Goal: Task Accomplishment & Management: Use online tool/utility

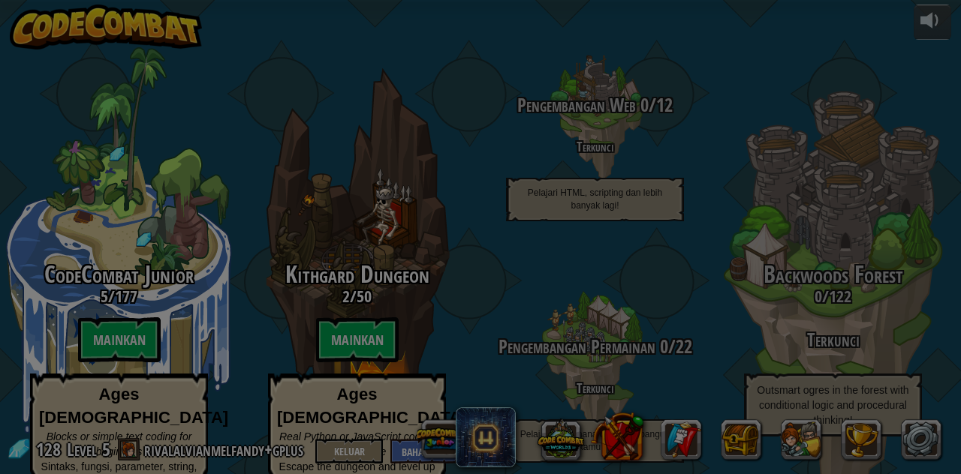
select select "id"
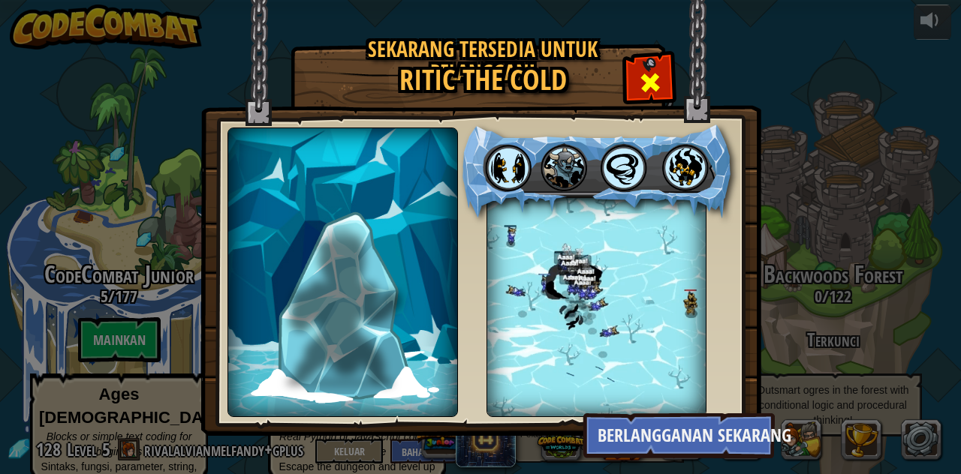
click at [650, 90] on span at bounding box center [650, 83] width 24 height 24
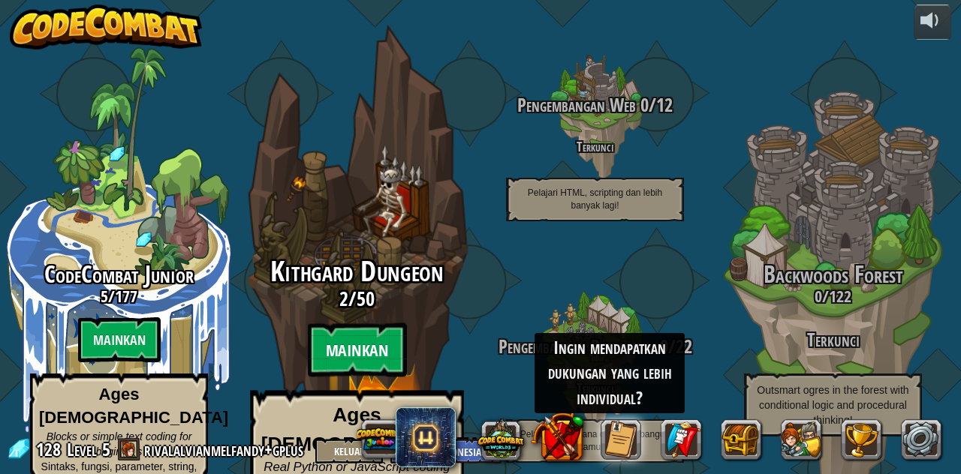
click at [378, 324] on btn "Mainkan" at bounding box center [357, 351] width 99 height 54
select select "id"
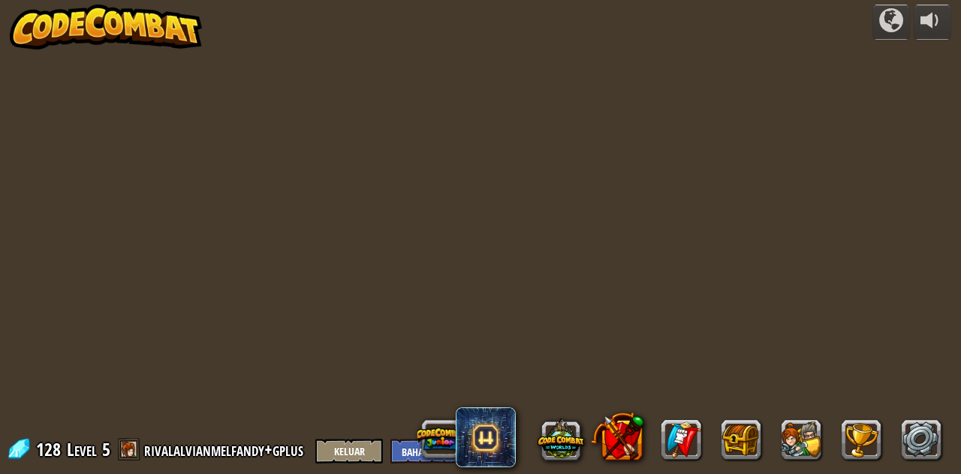
select select "id"
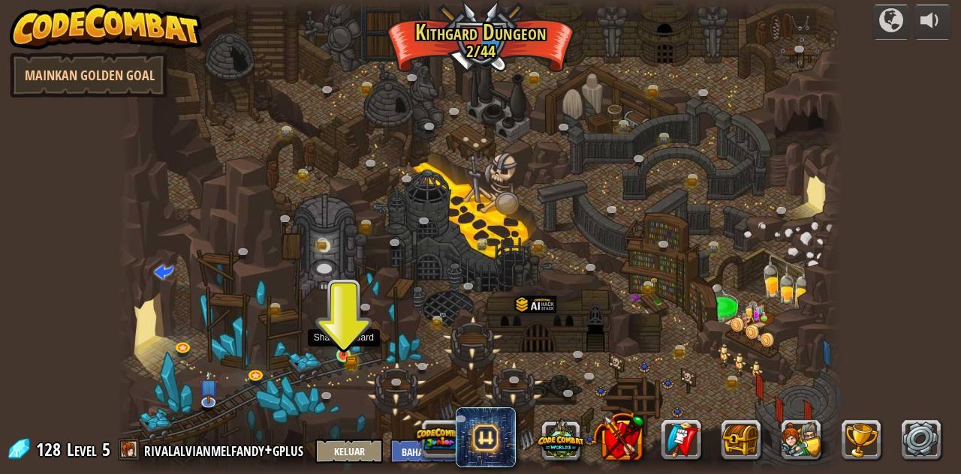
click at [341, 354] on img at bounding box center [344, 338] width 17 height 38
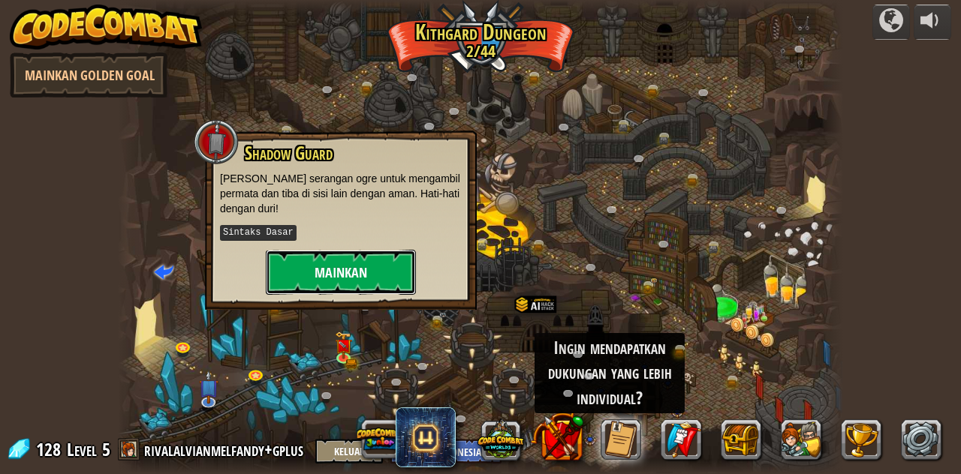
click at [347, 263] on button "Mainkan" at bounding box center [341, 272] width 150 height 45
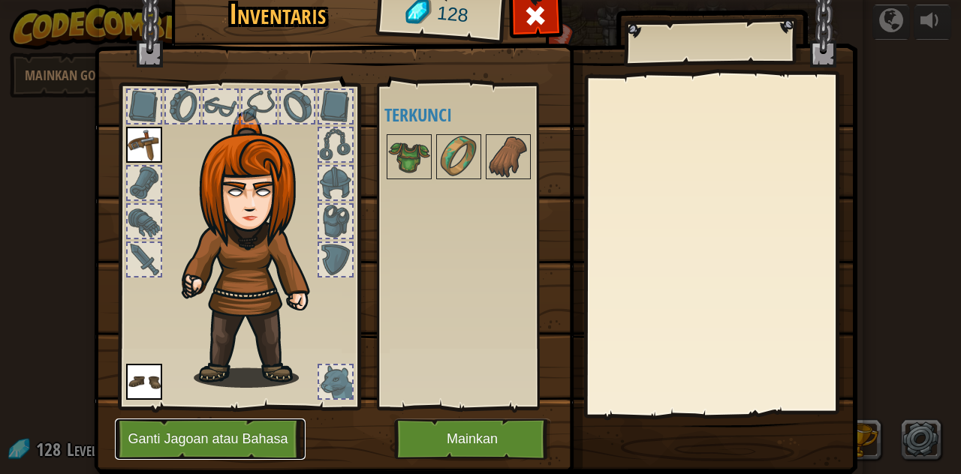
click at [244, 438] on button "Ganti Jagoan atau Bahasa" at bounding box center [210, 439] width 191 height 41
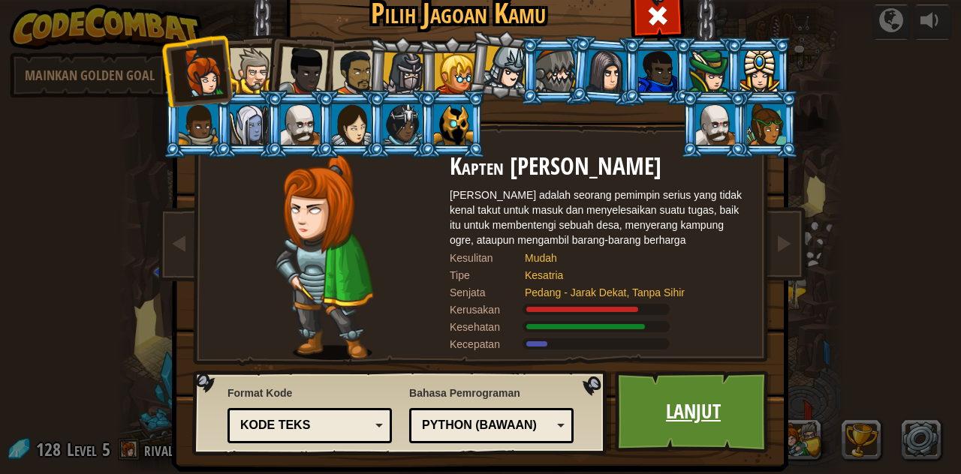
click at [689, 414] on link "Lanjut" at bounding box center [693, 412] width 157 height 83
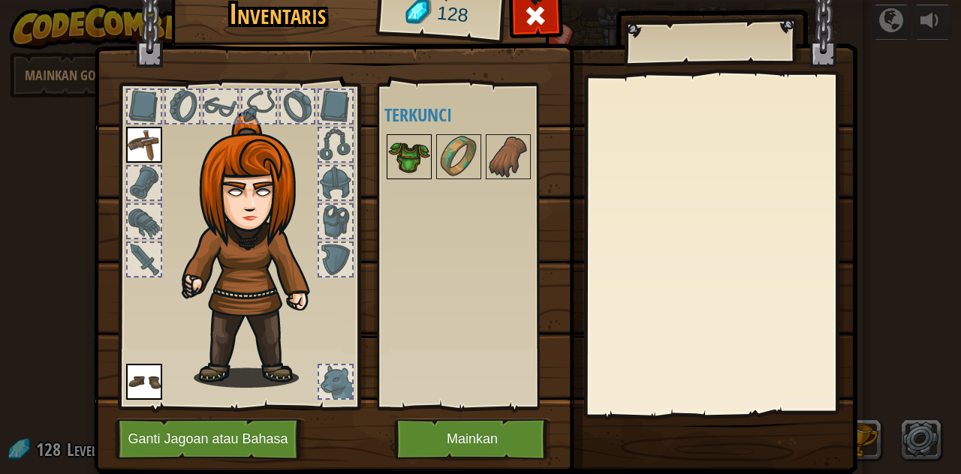
click at [405, 167] on img at bounding box center [409, 157] width 42 height 42
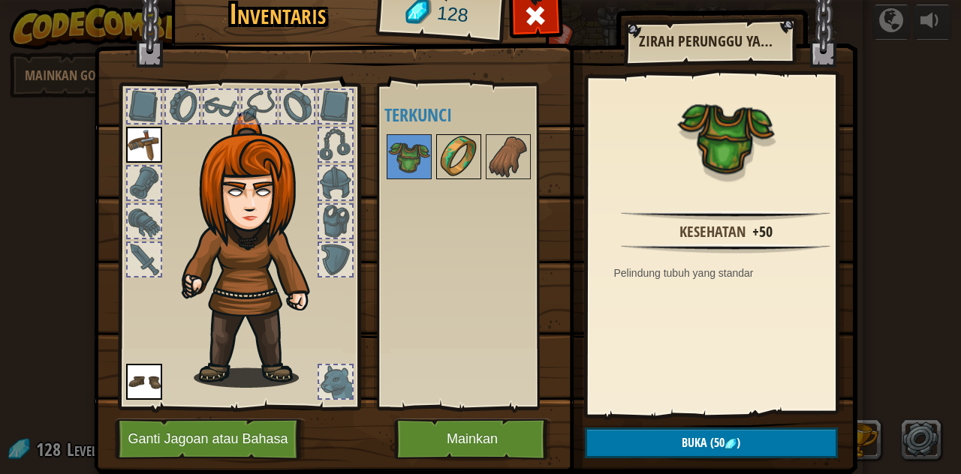
click at [463, 147] on img at bounding box center [459, 157] width 42 height 42
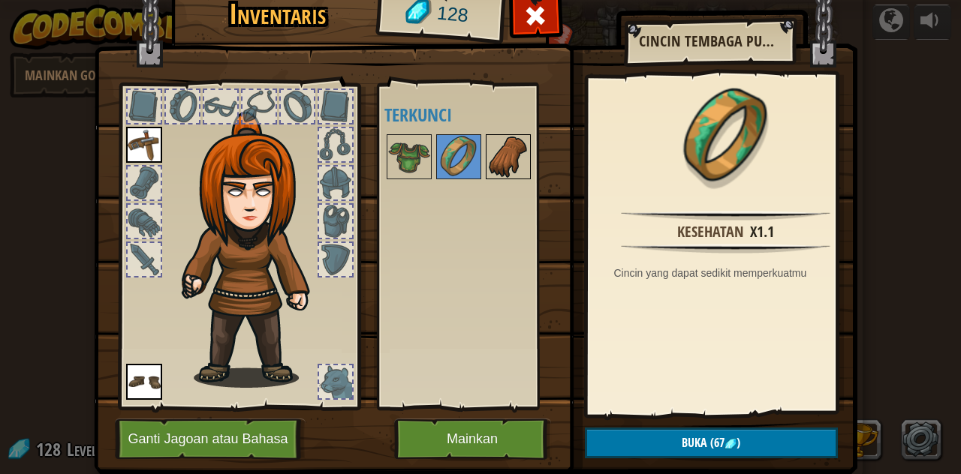
click at [487, 148] on img at bounding box center [508, 157] width 42 height 42
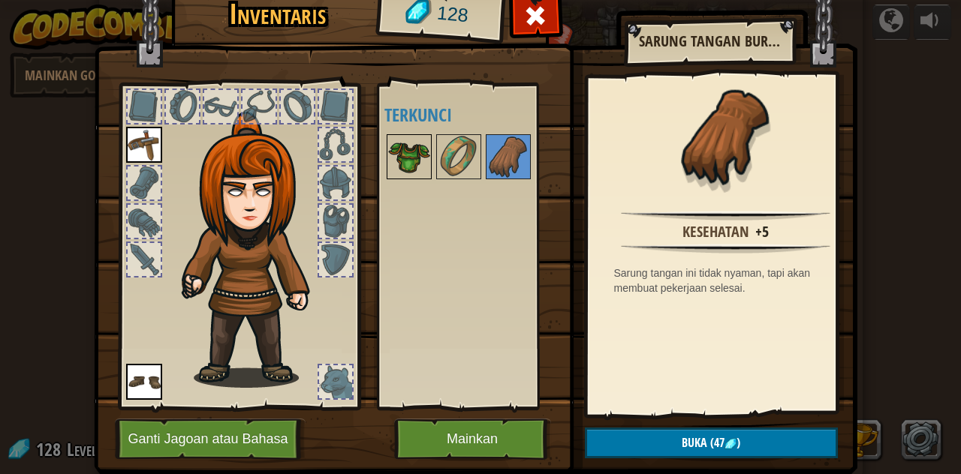
click at [411, 163] on img at bounding box center [409, 157] width 42 height 42
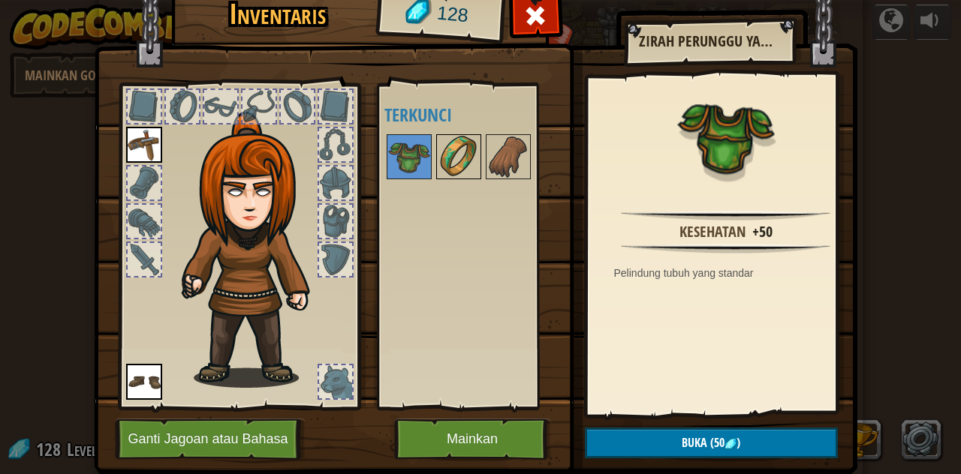
click at [454, 162] on img at bounding box center [459, 157] width 42 height 42
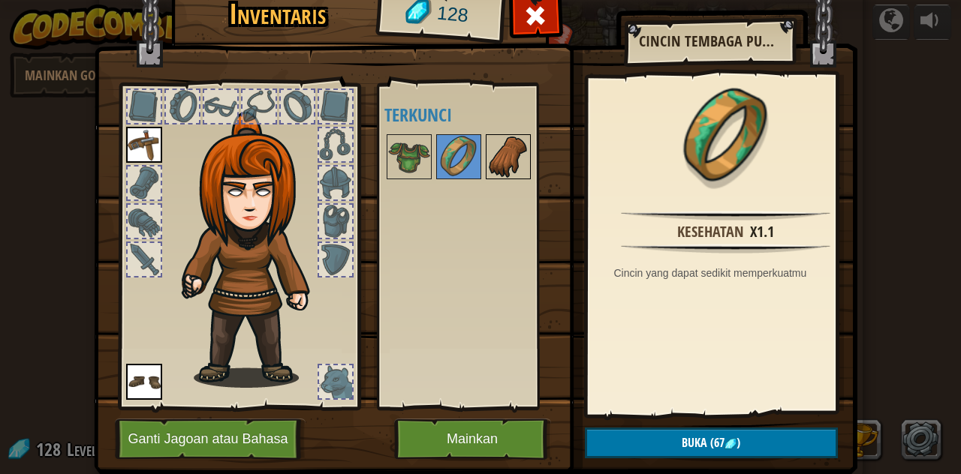
click at [498, 160] on img at bounding box center [508, 157] width 42 height 42
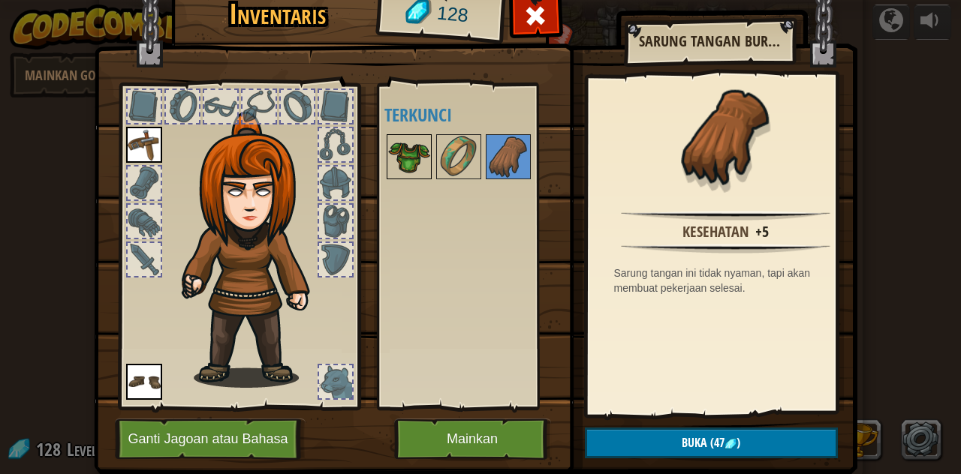
click at [416, 171] on img at bounding box center [409, 157] width 42 height 42
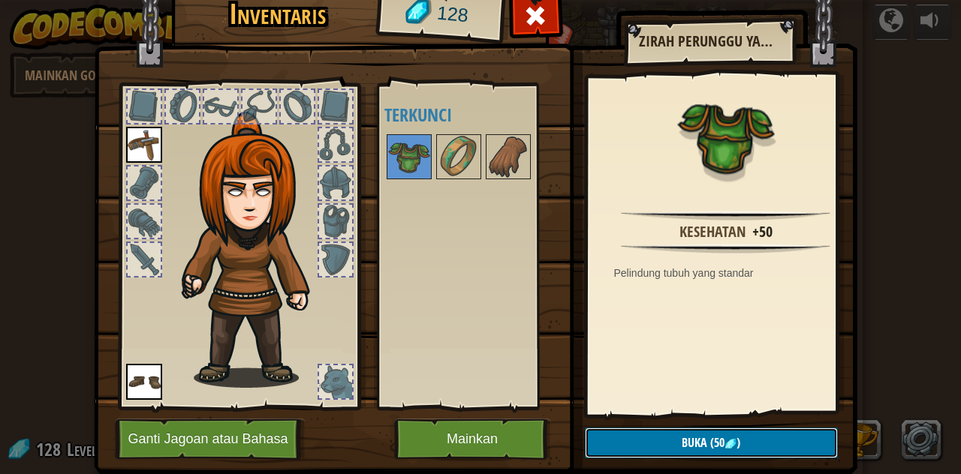
click at [655, 433] on button "Buka (50 )" at bounding box center [711, 443] width 253 height 31
click at [653, 435] on button "Konfirmasi" at bounding box center [711, 443] width 253 height 31
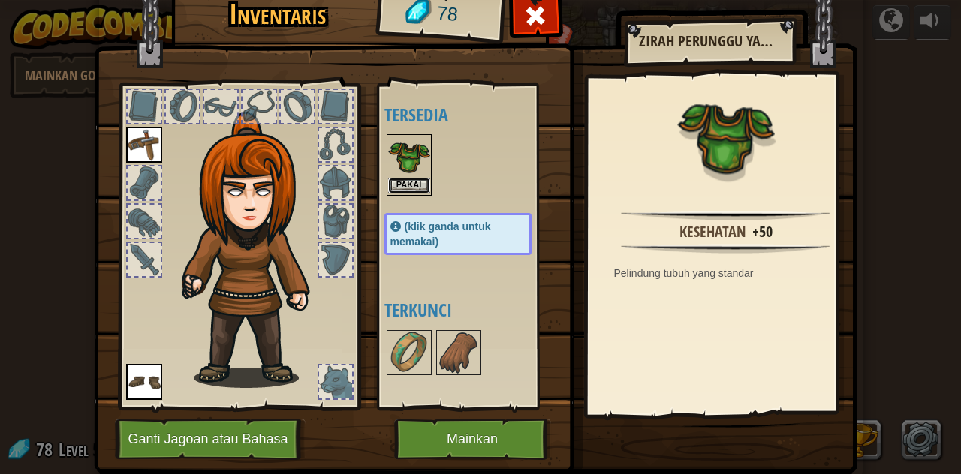
click at [399, 183] on button "Pakai" at bounding box center [409, 186] width 42 height 16
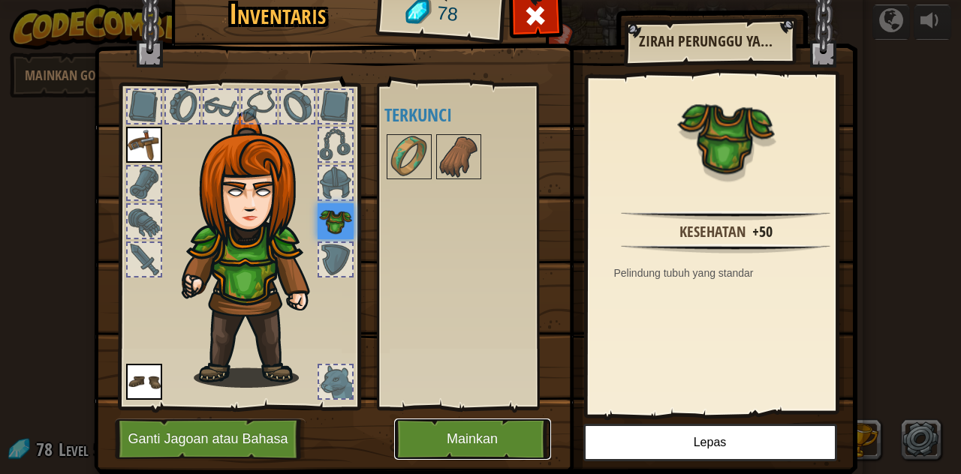
click at [438, 431] on button "Mainkan" at bounding box center [472, 439] width 157 height 41
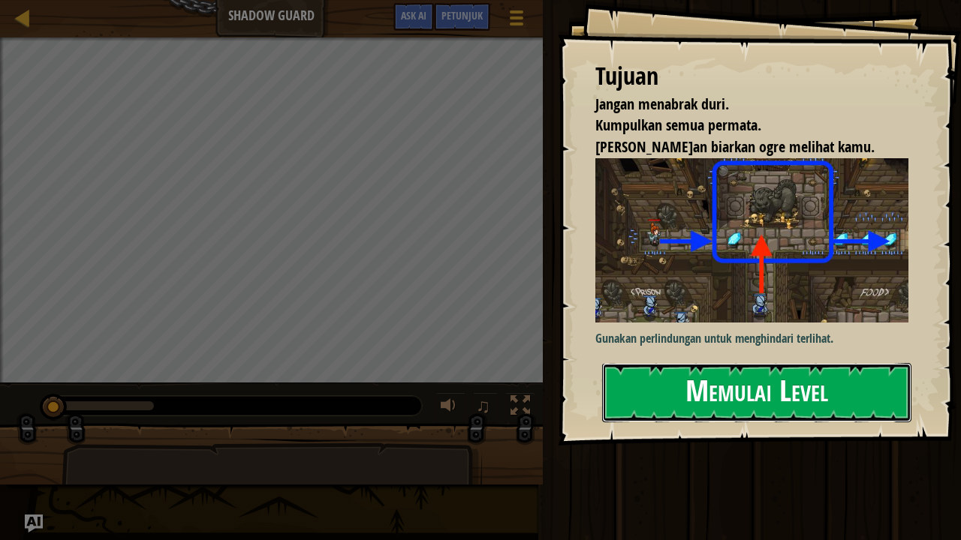
click at [660, 393] on button "Memulai Level" at bounding box center [756, 392] width 309 height 59
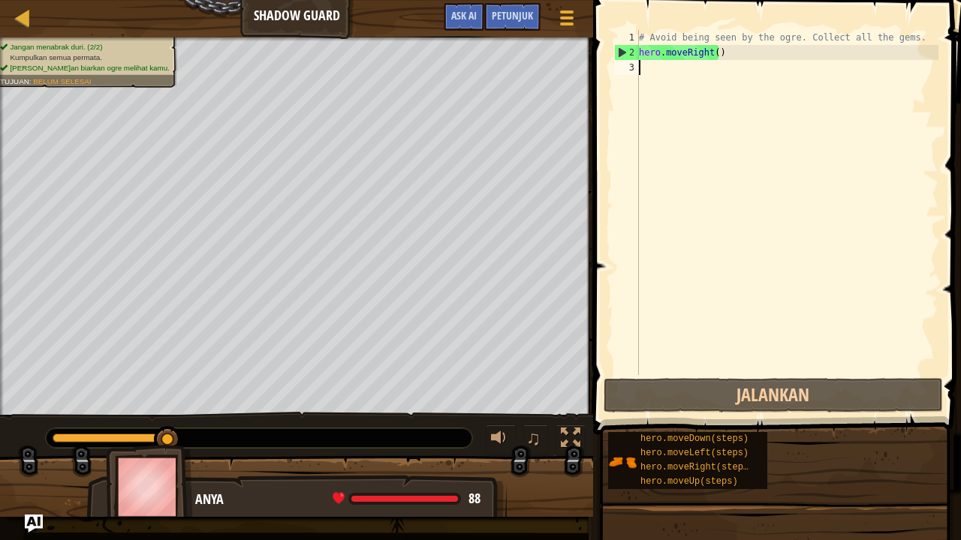
scroll to position [7, 0]
type textarea "her"
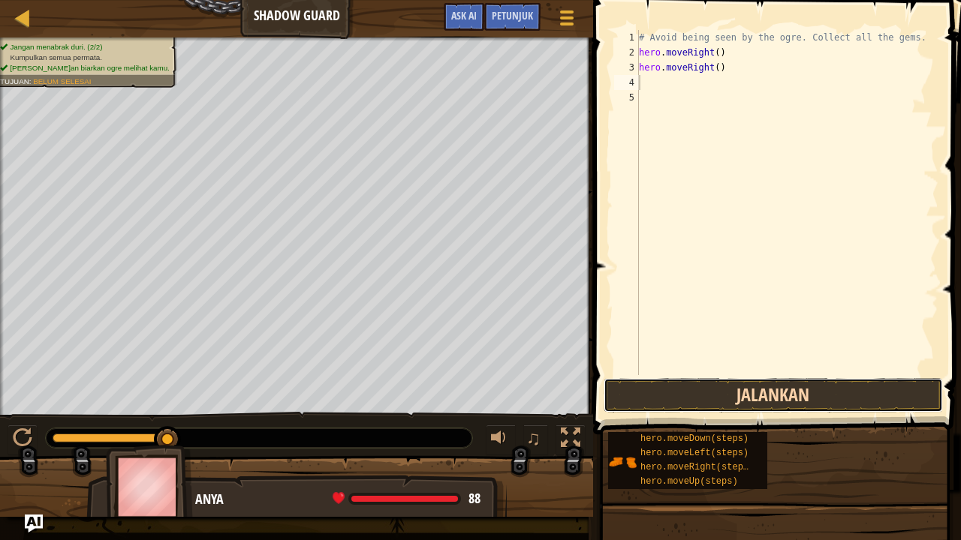
click at [661, 390] on button "Jalankan" at bounding box center [773, 395] width 339 height 35
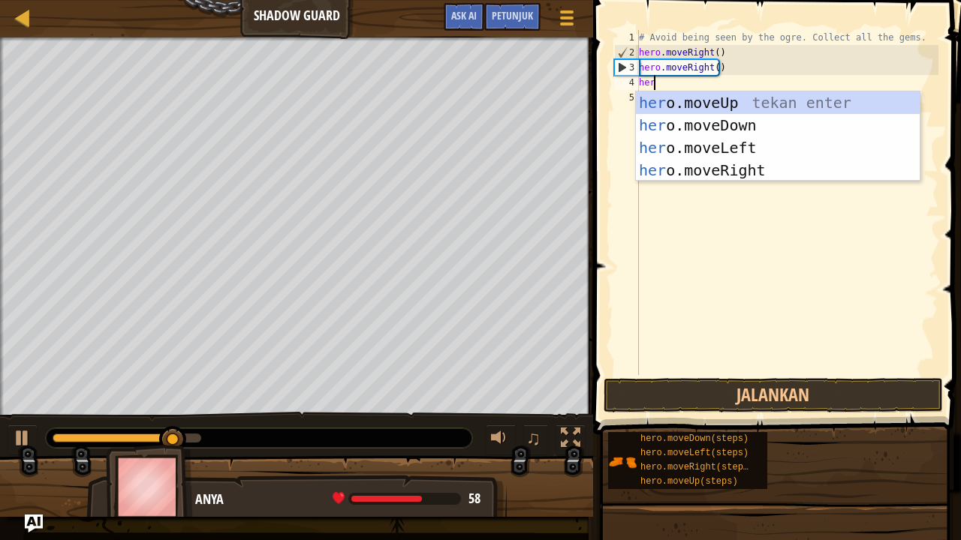
type textarea "hero"
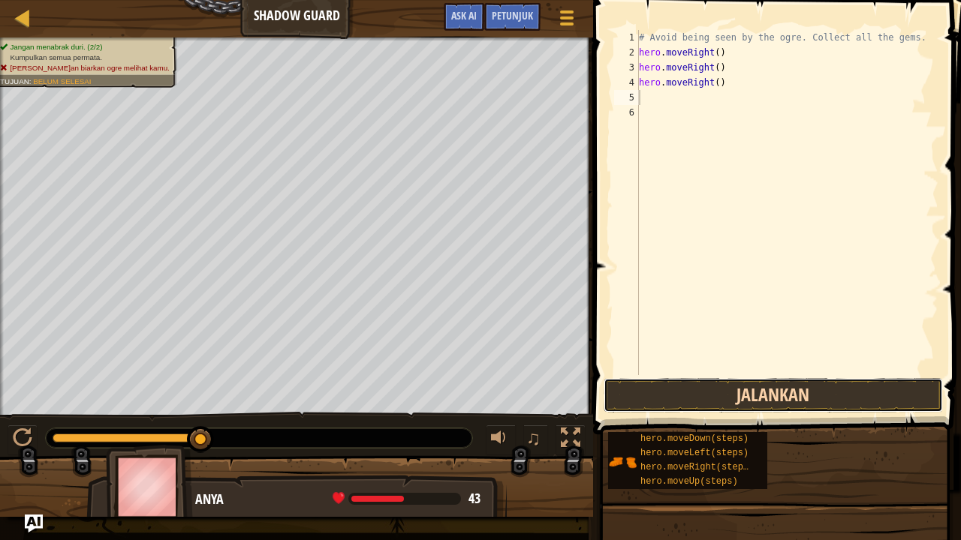
click at [639, 398] on button "Jalankan" at bounding box center [773, 395] width 339 height 35
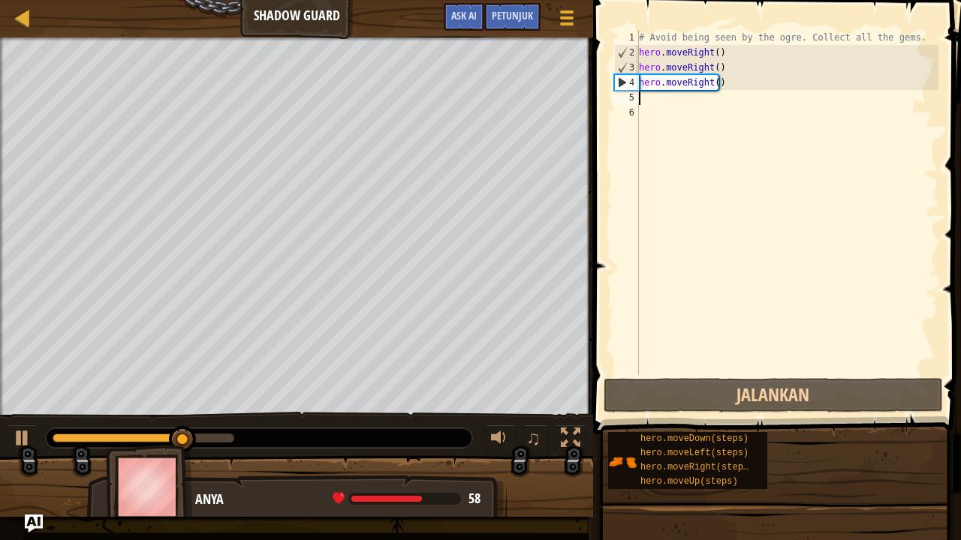
type textarea "her"
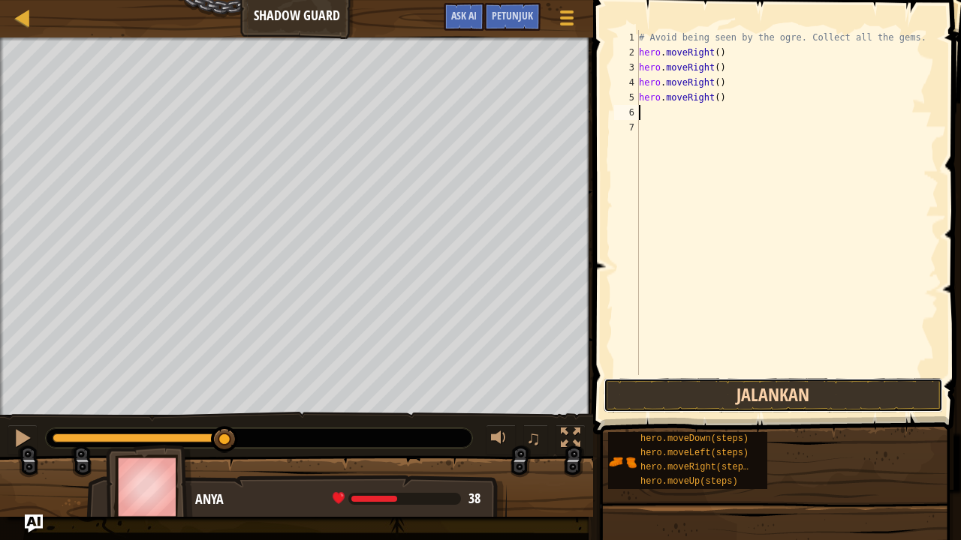
click at [709, 395] on button "Jalankan" at bounding box center [773, 395] width 339 height 35
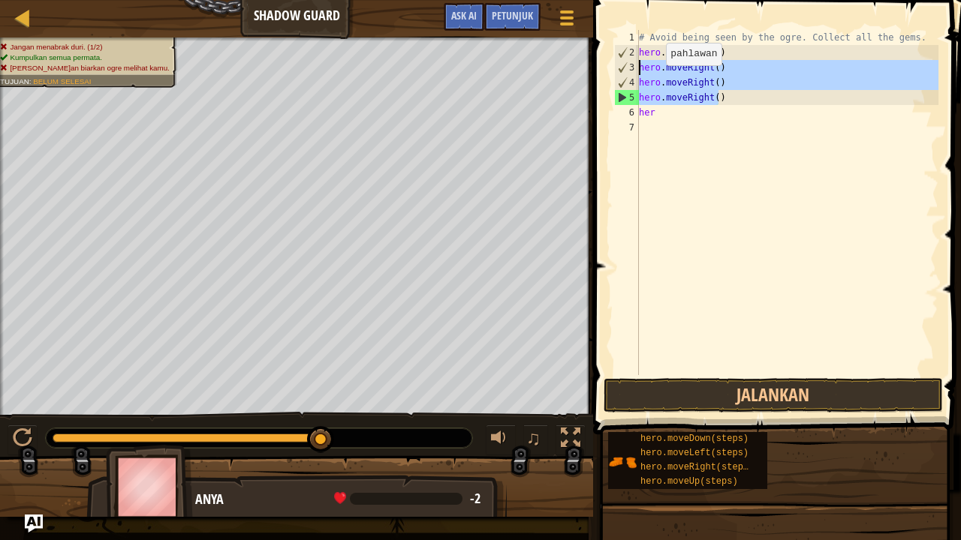
drag, startPoint x: 720, startPoint y: 97, endPoint x: 619, endPoint y: 72, distance: 104.3
click at [619, 72] on div "her 1 2 3 4 5 6 7 # Avoid being seen by the ogre. Collect all the gems. hero . …" at bounding box center [774, 202] width 327 height 345
type textarea "hero.moveRight() hero.moveRight()"
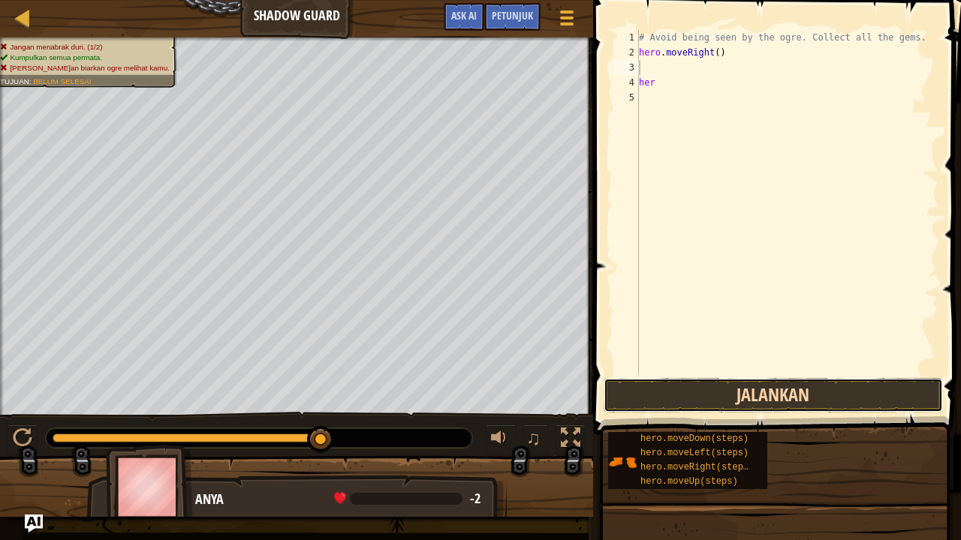
click at [690, 396] on button "Jalankan" at bounding box center [773, 395] width 339 height 35
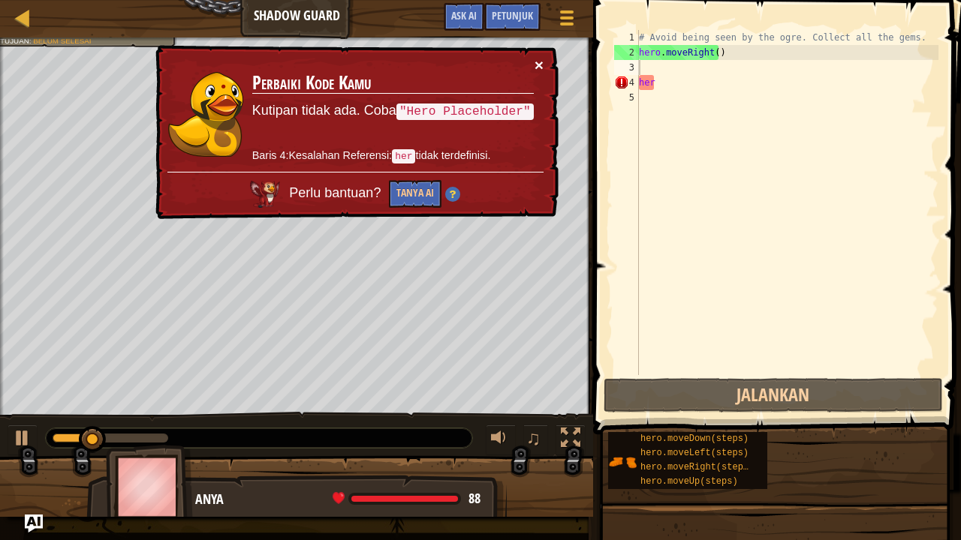
click at [539, 68] on button "×" at bounding box center [538, 65] width 9 height 16
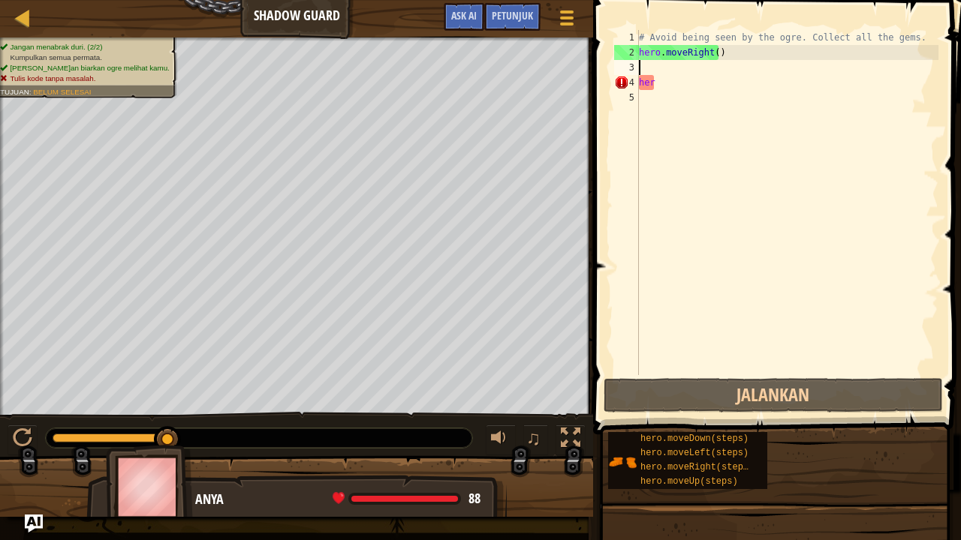
type textarea "her"
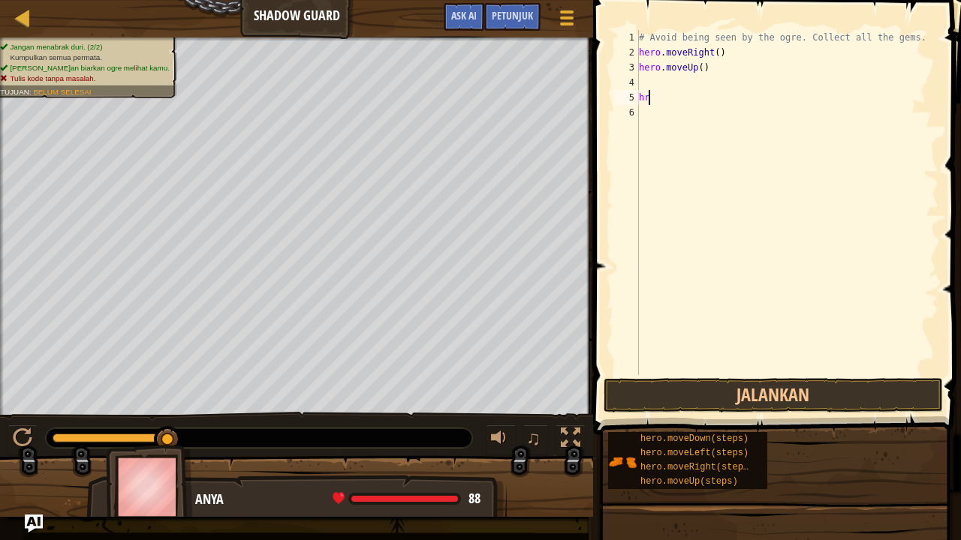
type textarea "h"
type textarea "hero.moveUp()"
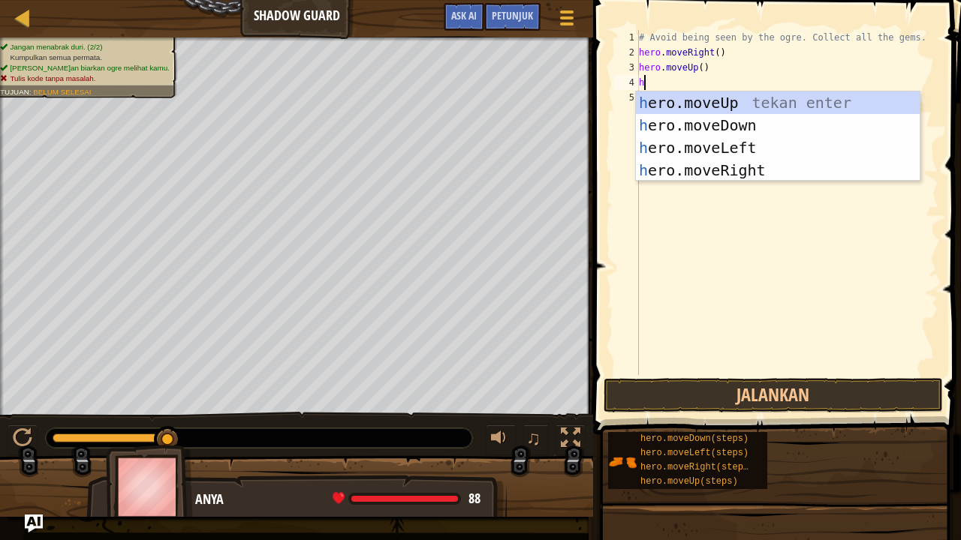
type textarea "her"
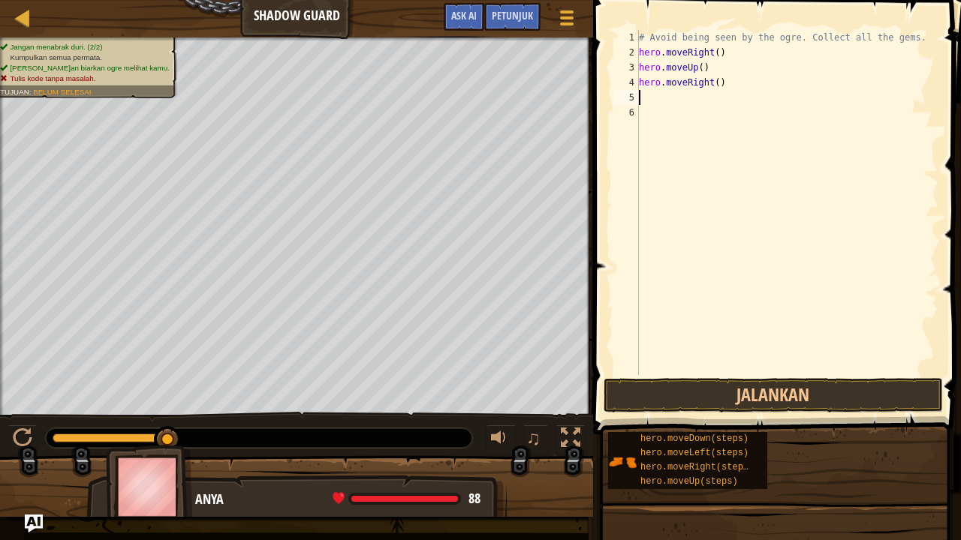
type textarea "her"
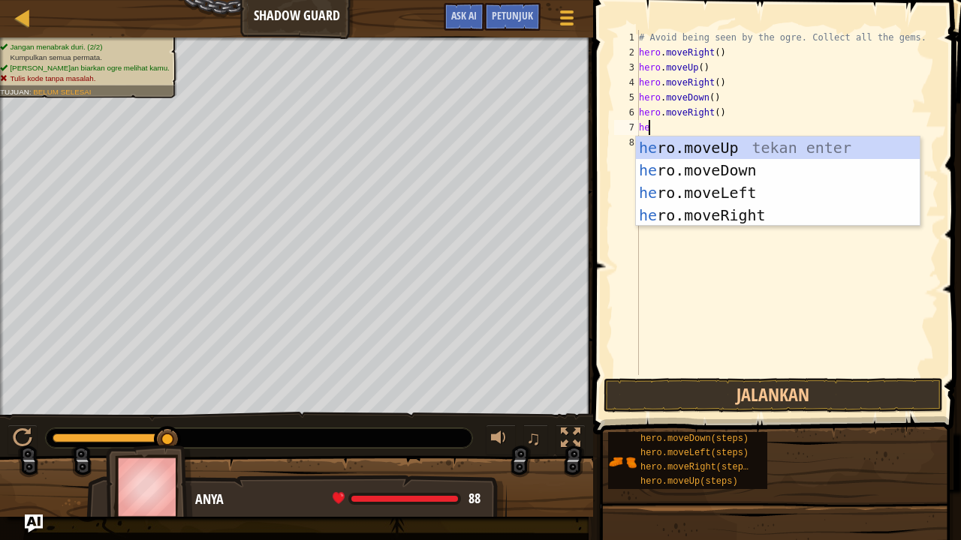
type textarea "her"
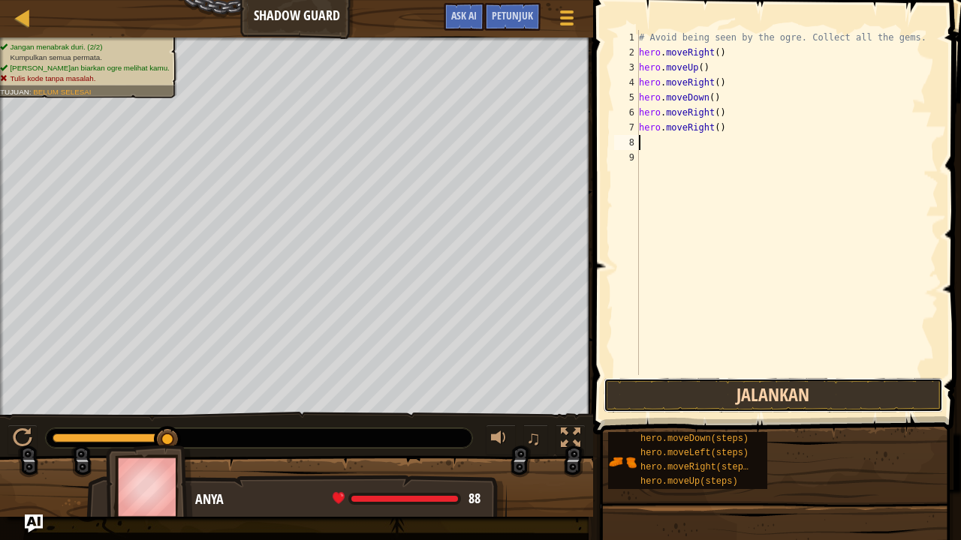
click at [682, 402] on button "Jalankan" at bounding box center [773, 395] width 339 height 35
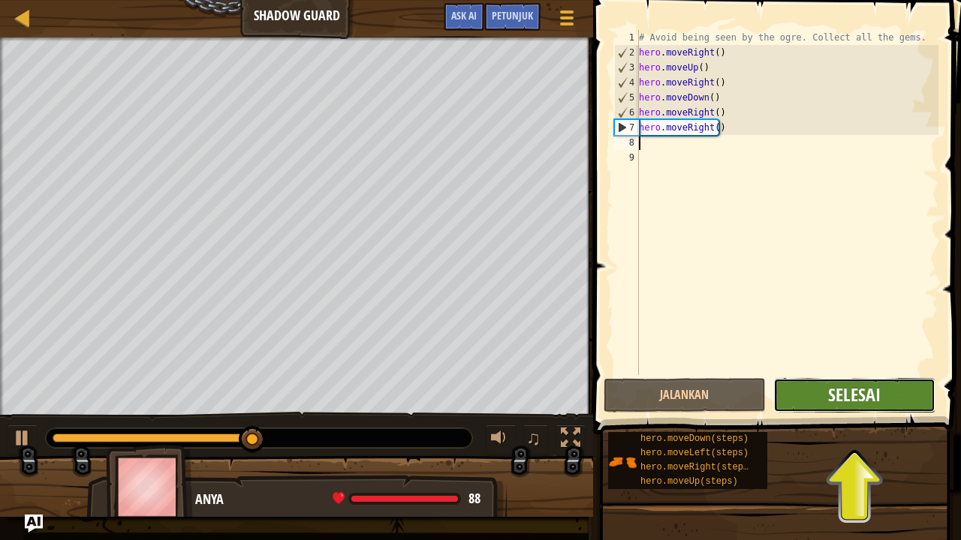
click at [849, 401] on span "Selesai" at bounding box center [854, 395] width 53 height 24
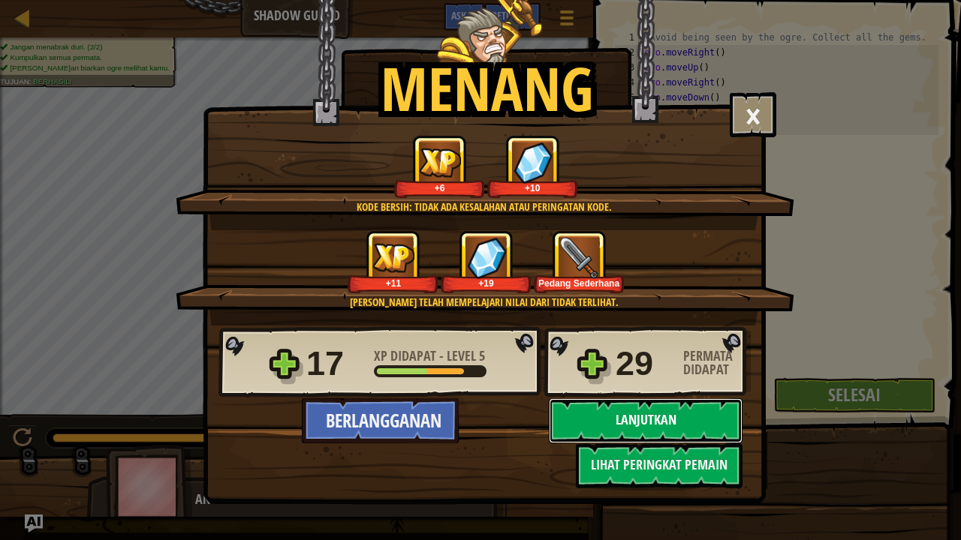
click at [667, 426] on button "Lanjutkan" at bounding box center [646, 421] width 194 height 45
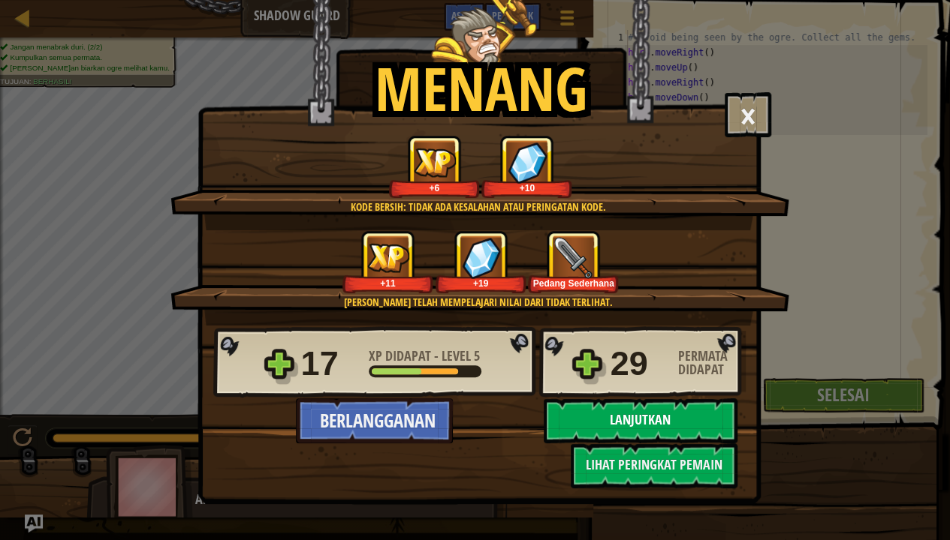
select select "id"
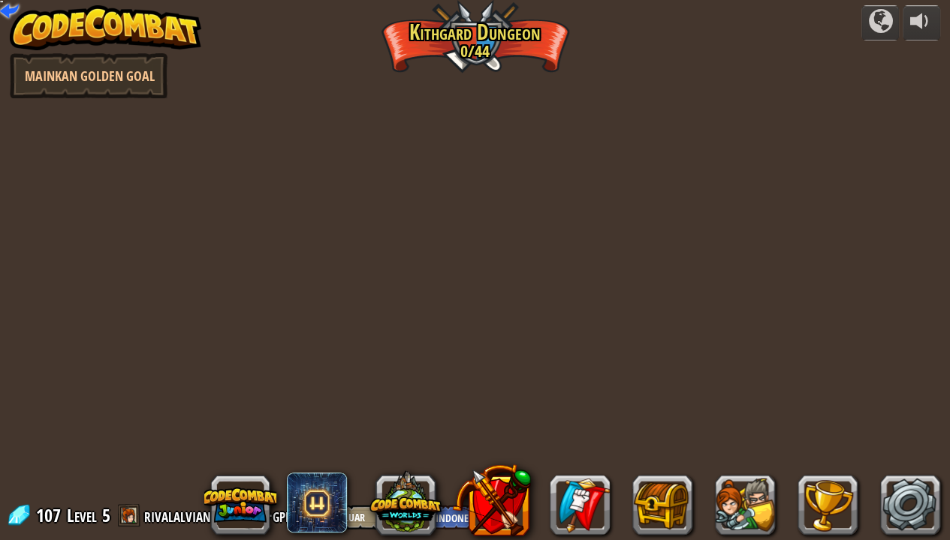
select select "id"
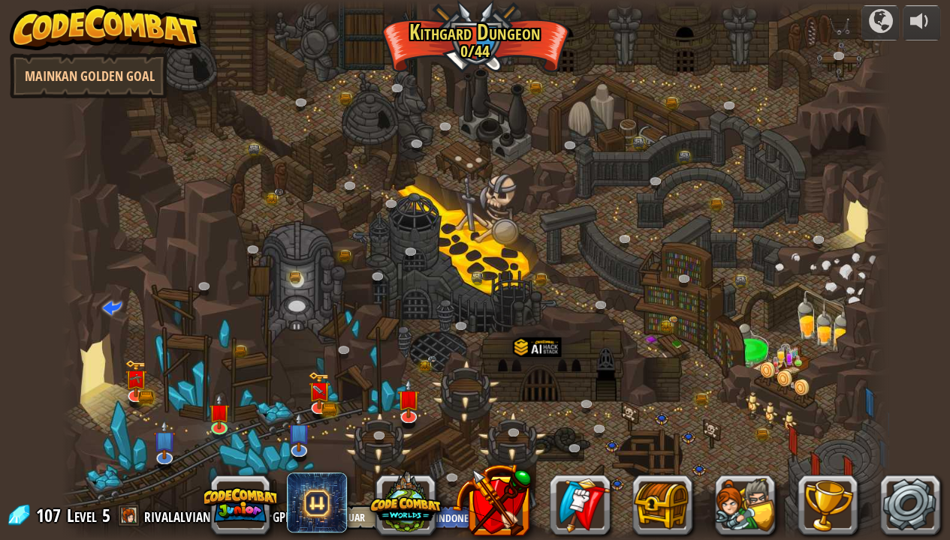
select select "id"
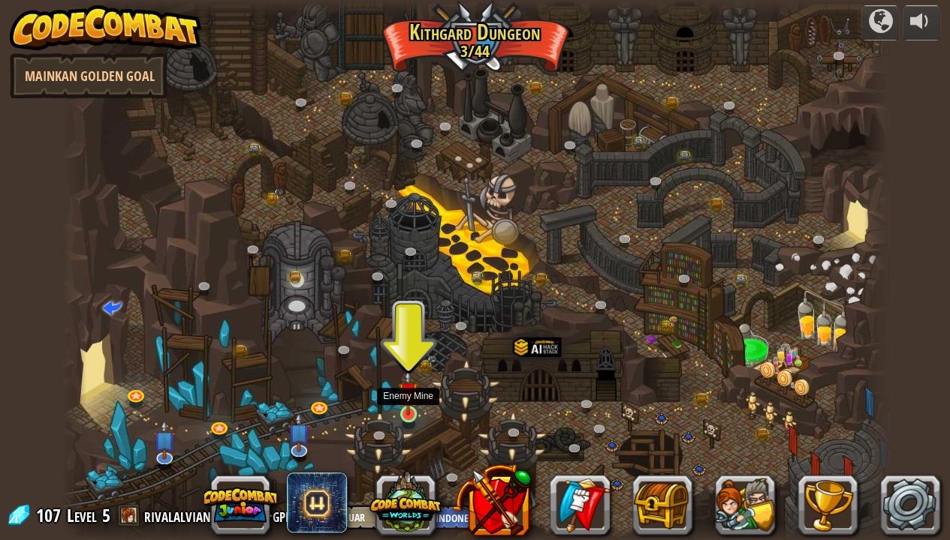
click at [405, 408] on img at bounding box center [408, 392] width 20 height 47
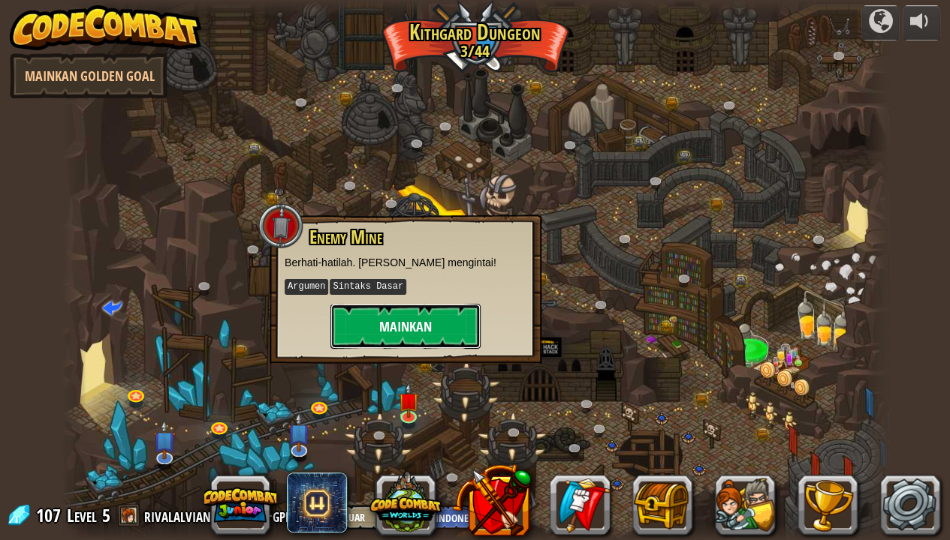
click at [380, 321] on button "Mainkan" at bounding box center [405, 326] width 150 height 45
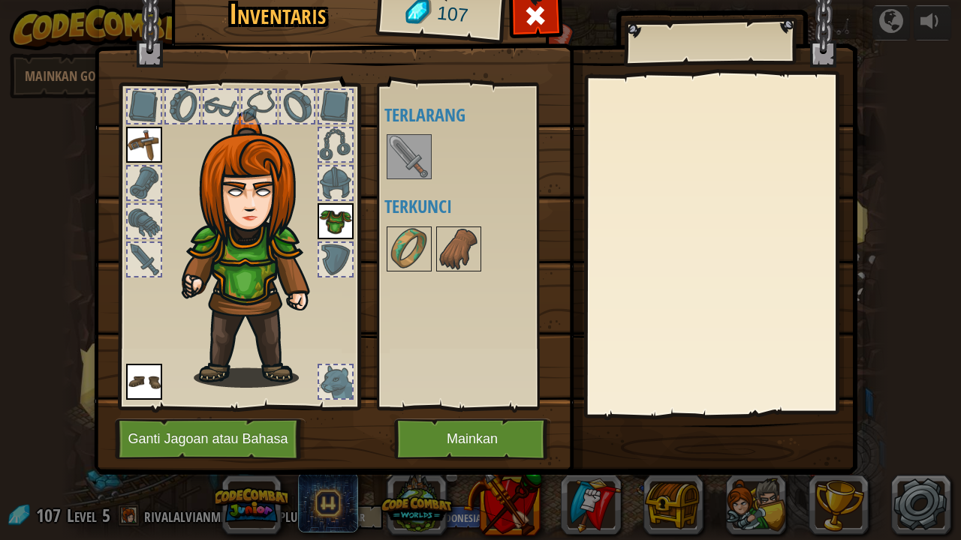
click at [419, 153] on img at bounding box center [409, 157] width 42 height 42
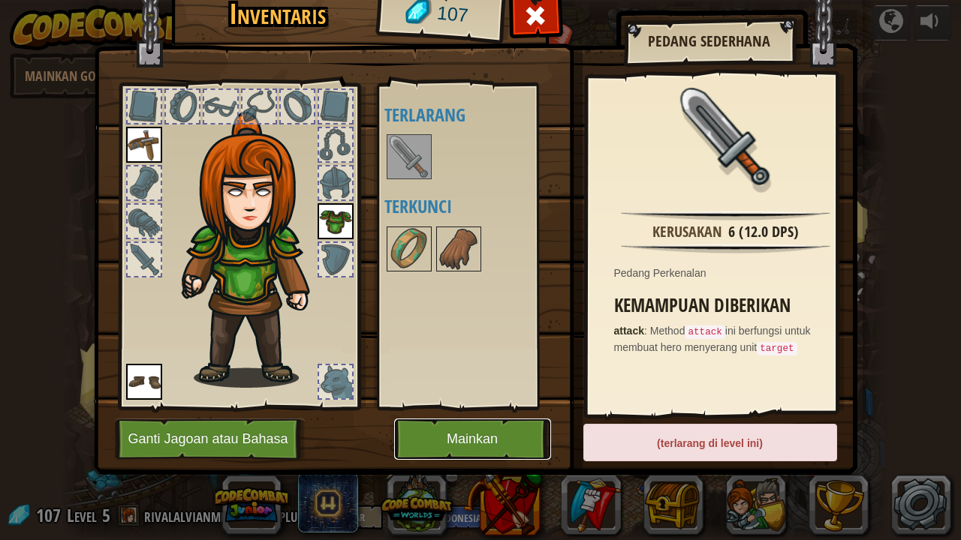
click at [489, 436] on button "Mainkan" at bounding box center [472, 439] width 157 height 41
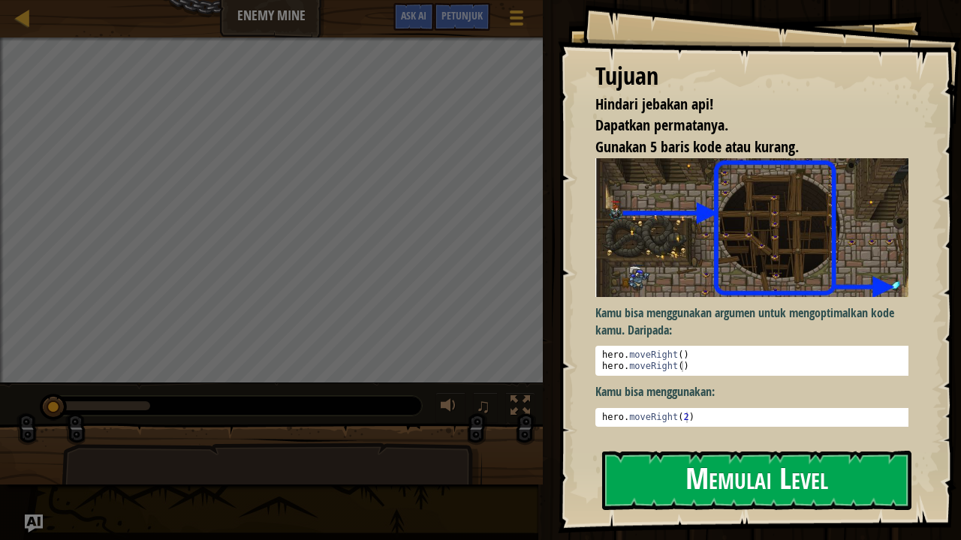
click at [709, 474] on button "Memulai Level" at bounding box center [756, 480] width 309 height 59
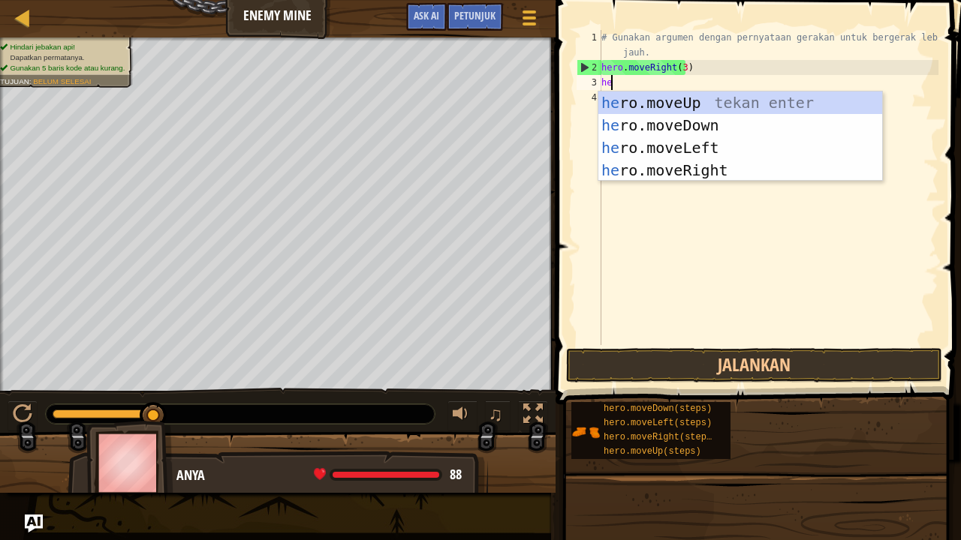
type textarea "her"
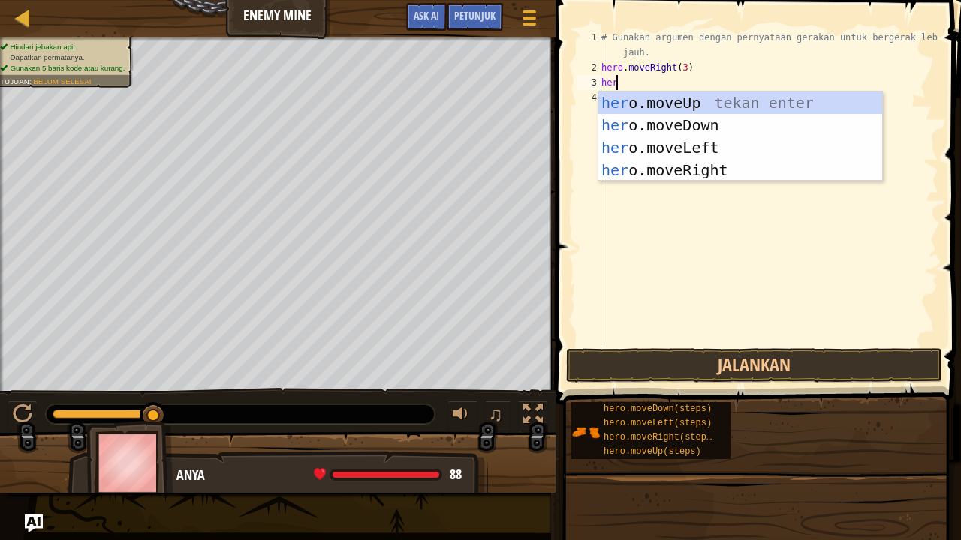
scroll to position [7, 0]
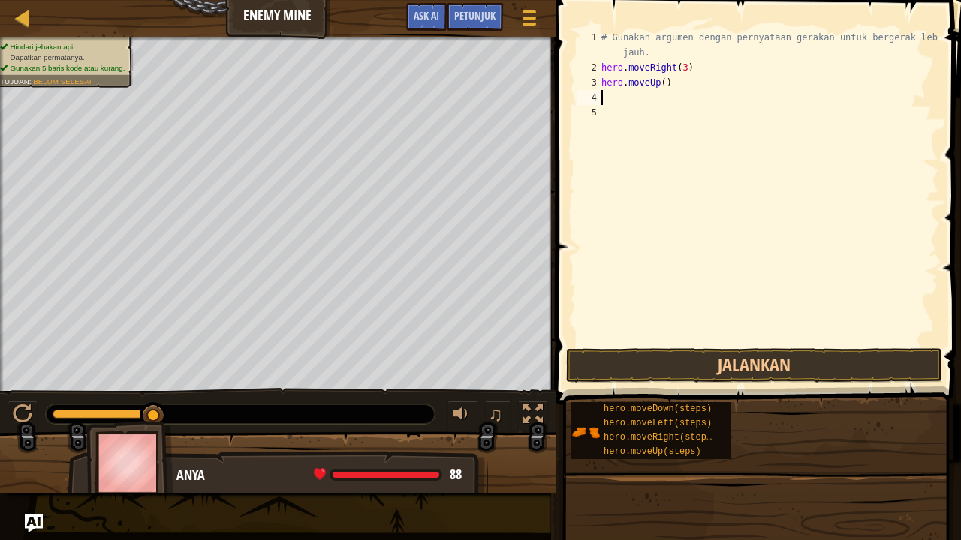
type textarea "her"
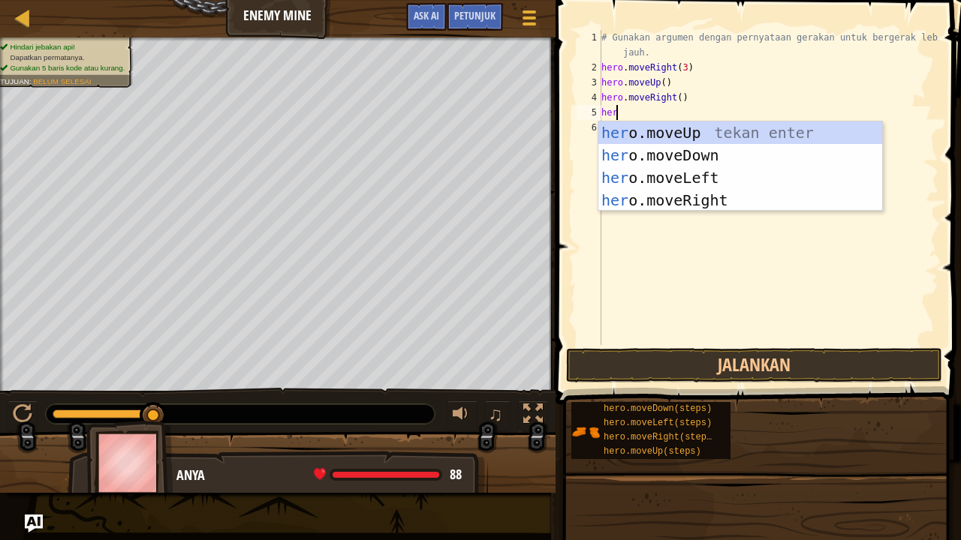
type textarea "her"
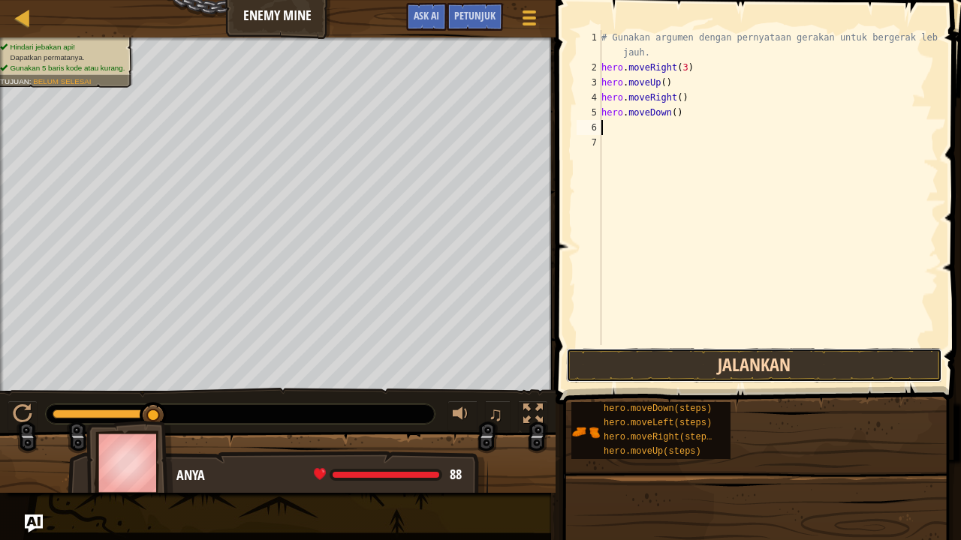
click at [644, 361] on button "Jalankan" at bounding box center [754, 365] width 376 height 35
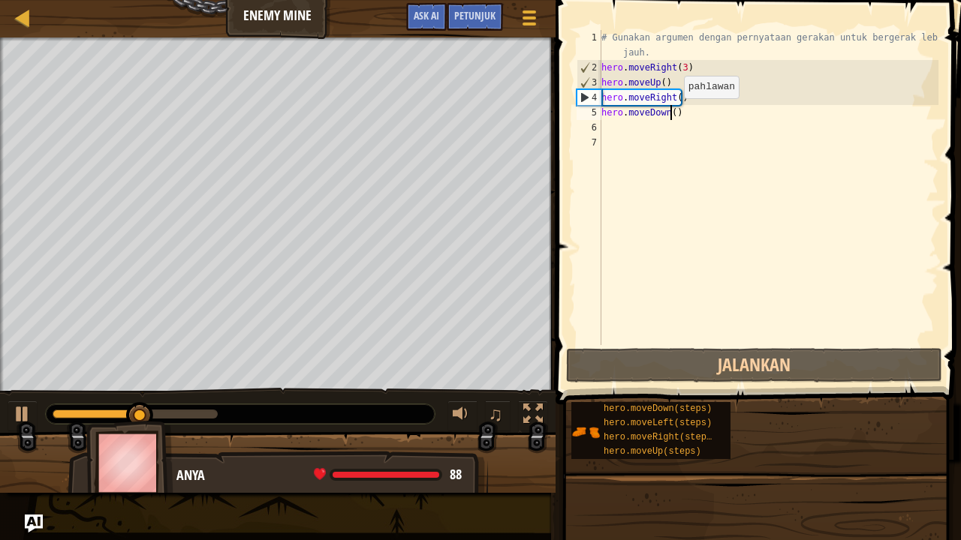
click at [670, 113] on div "# Gunakan argumen dengan pernyataan gerakan untuk bergerak lebih jauh. hero . m…" at bounding box center [768, 210] width 340 height 360
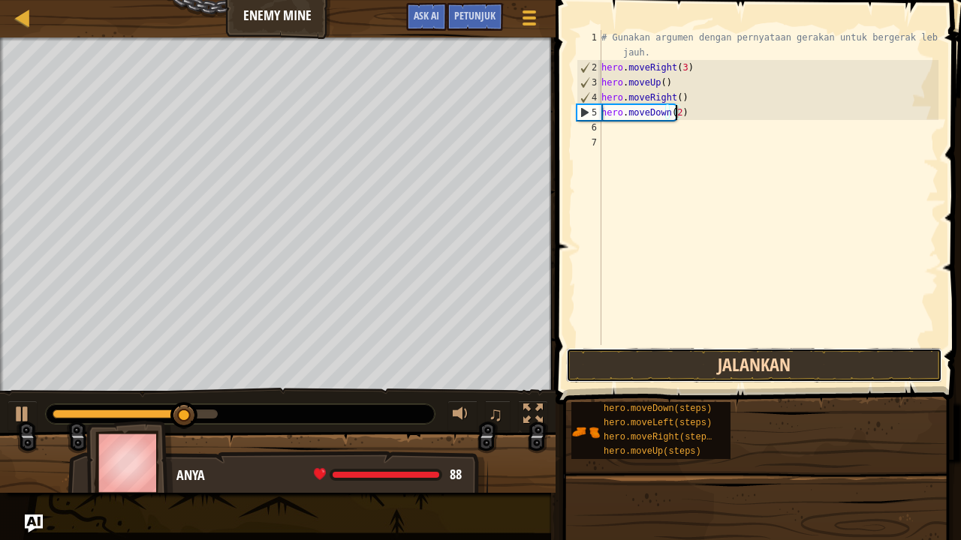
click at [677, 362] on button "Jalankan" at bounding box center [754, 365] width 376 height 35
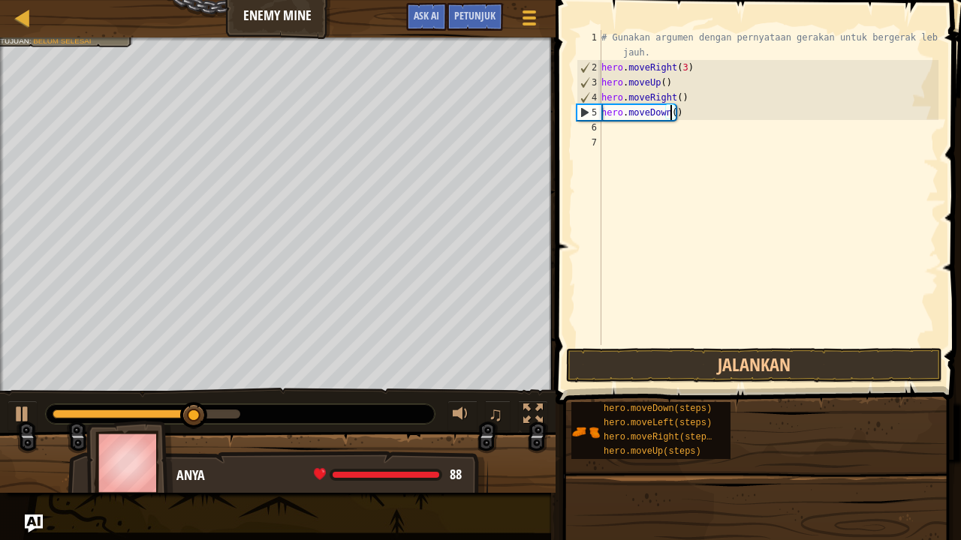
type textarea "hero.moveDown(3)"
click at [691, 113] on div "# Gunakan argumen dengan pernyataan gerakan untuk bergerak lebih jauh. hero . m…" at bounding box center [768, 210] width 340 height 360
type textarea "\"
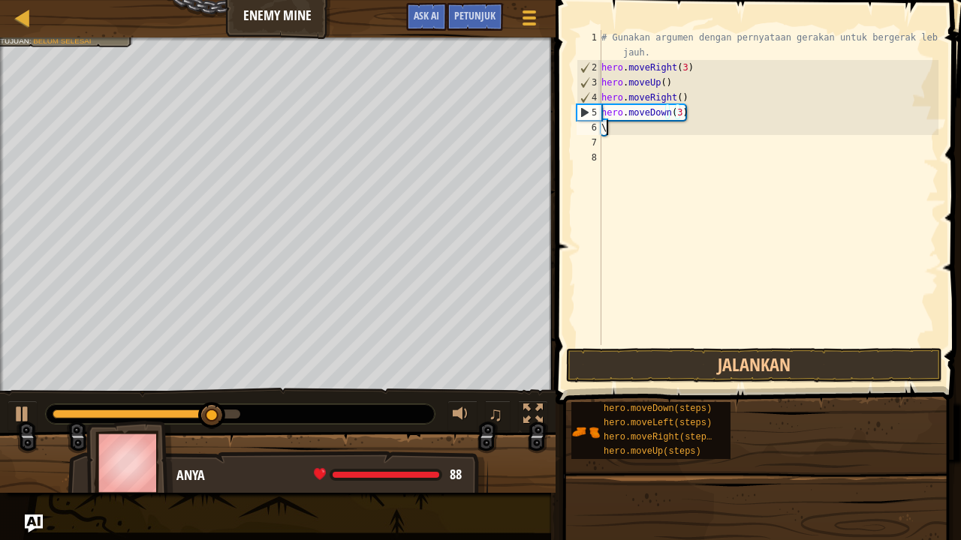
scroll to position [7, 0]
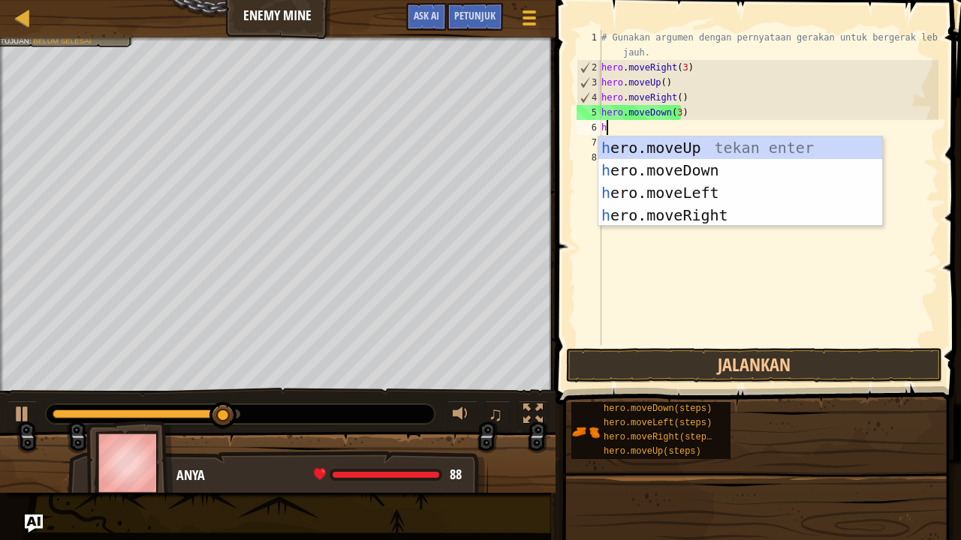
type textarea "her"
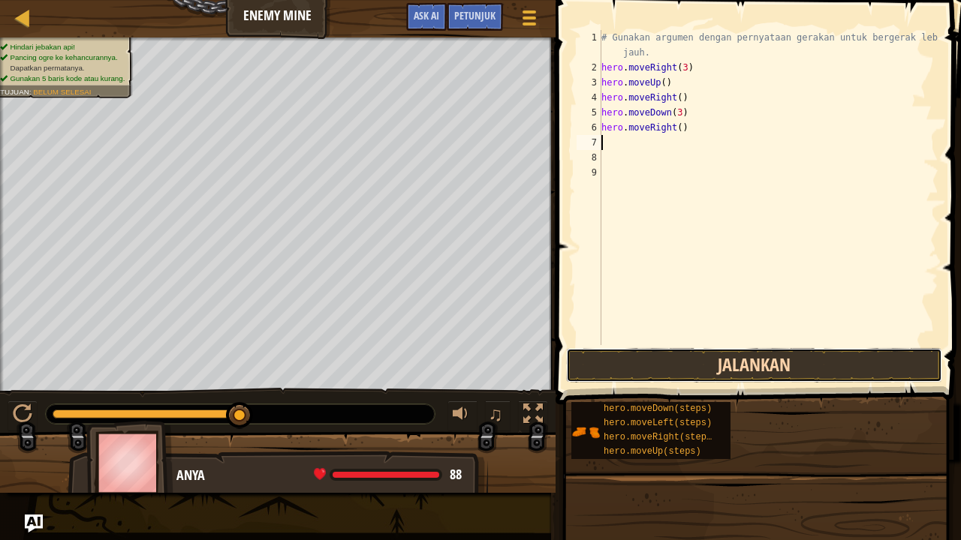
click at [643, 367] on button "Jalankan" at bounding box center [754, 365] width 376 height 35
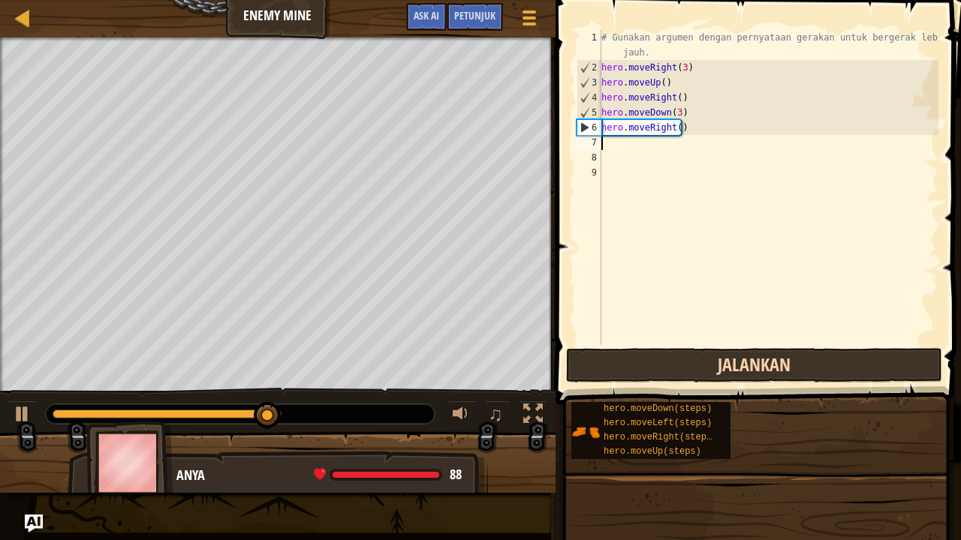
type textarea "her"
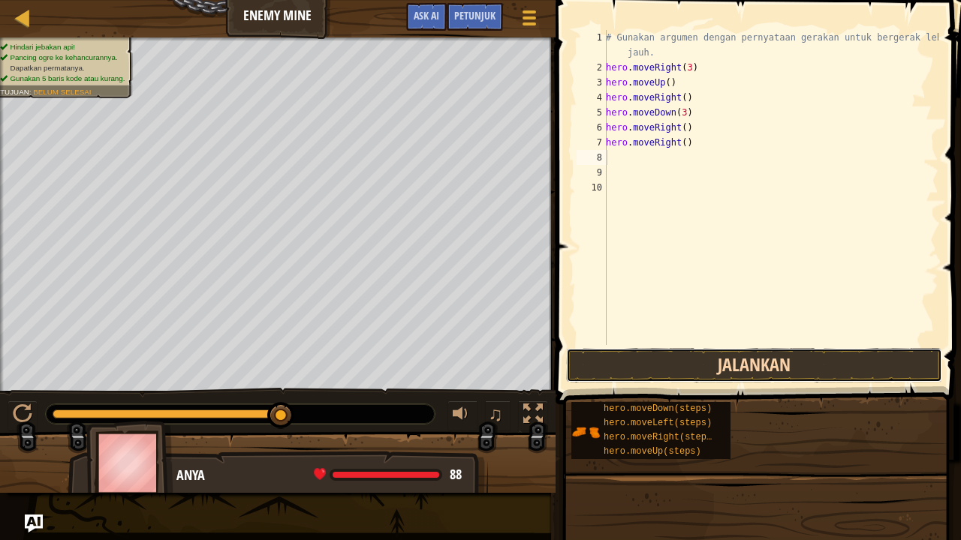
click at [643, 367] on button "Jalankan" at bounding box center [754, 365] width 376 height 35
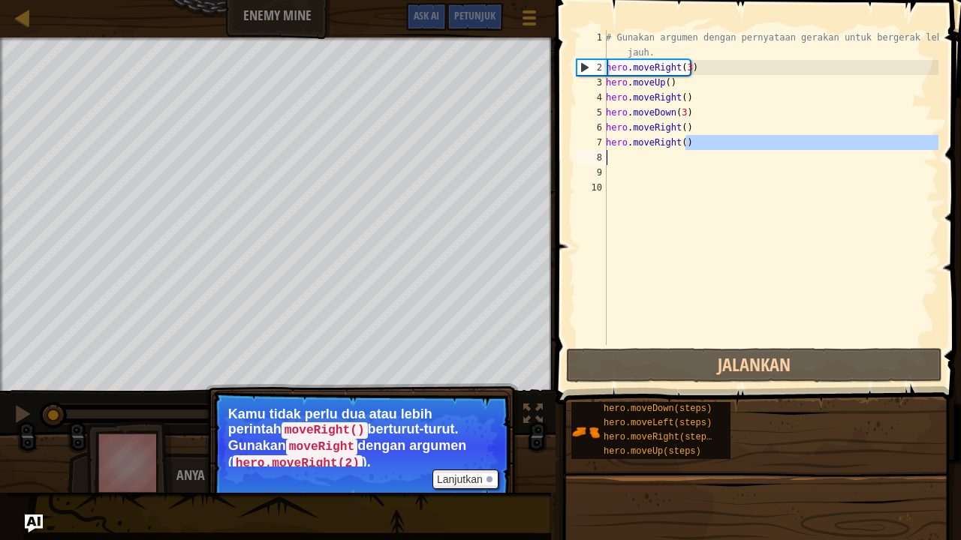
drag, startPoint x: 690, startPoint y: 143, endPoint x: 556, endPoint y: 151, distance: 133.9
click at [556, 151] on div "1 2 3 4 5 6 7 8 9 10 # Gunakan argumen dengan pernyataan gerakan untuk bergerak…" at bounding box center [756, 232] width 410 height 449
click at [453, 474] on button "Lanjutkan" at bounding box center [465, 480] width 66 height 20
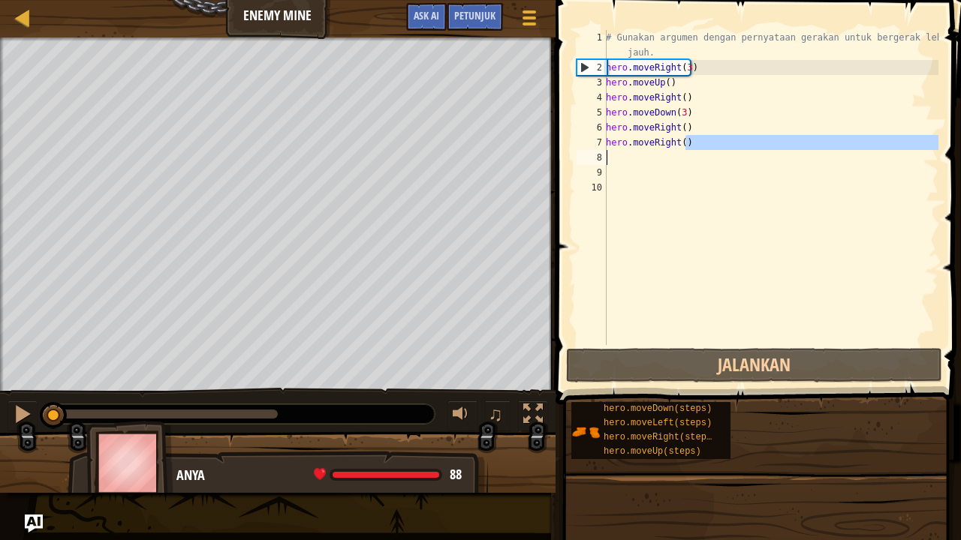
click at [688, 144] on div "# Gunakan argumen dengan pernyataan gerakan untuk bergerak lebih jauh. hero . m…" at bounding box center [771, 187] width 336 height 315
type textarea "hero.moveRight()"
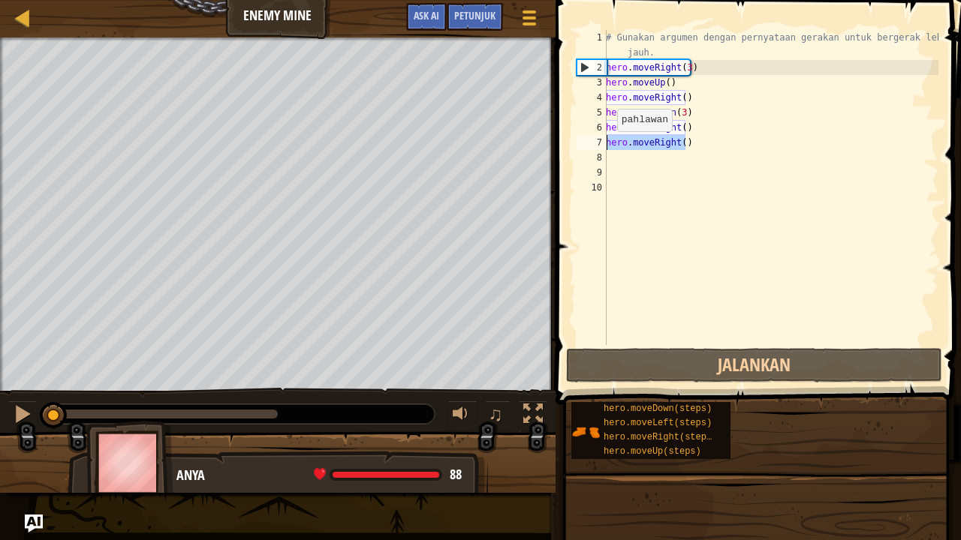
drag, startPoint x: 688, startPoint y: 143, endPoint x: 589, endPoint y: 146, distance: 99.1
click at [589, 146] on div "hero.moveRight() 1 2 3 4 5 6 7 8 9 10 # Gunakan argumen dengan pernyataan gerak…" at bounding box center [755, 187] width 365 height 315
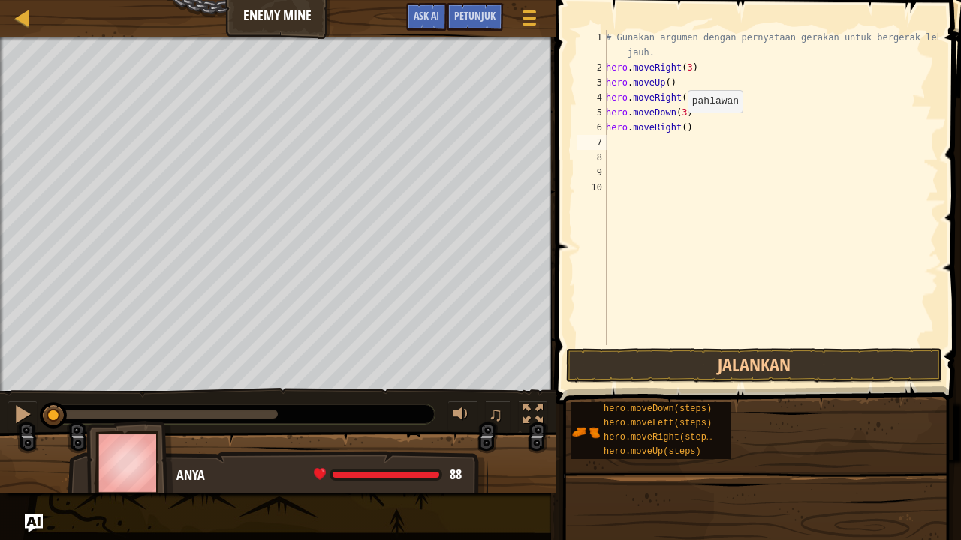
click at [679, 128] on div "# Gunakan argumen dengan pernyataan gerakan untuk bergerak lebih jauh. hero . m…" at bounding box center [771, 210] width 336 height 360
type textarea "hero.moveRight(2)"
click at [649, 354] on button "Jalankan" at bounding box center [754, 365] width 376 height 35
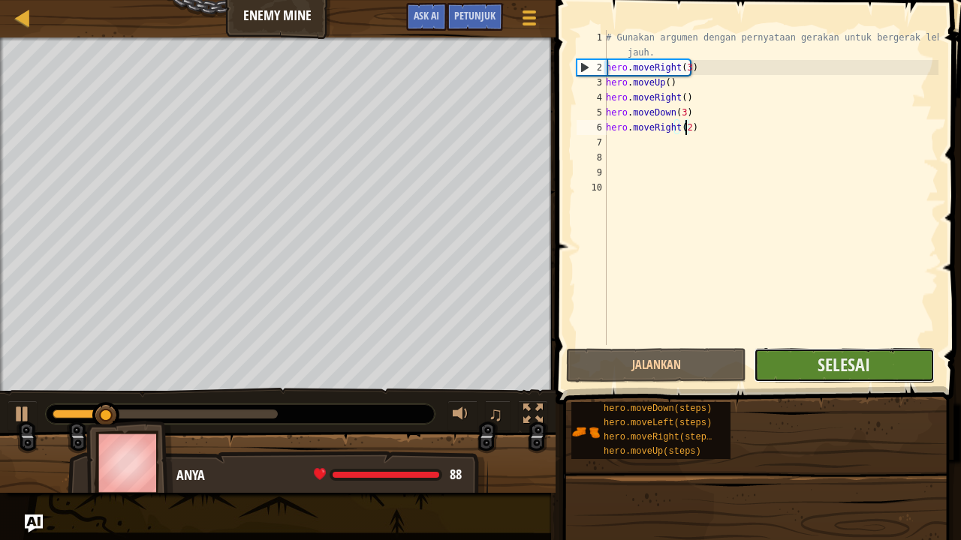
click at [802, 366] on button "Selesai" at bounding box center [844, 365] width 180 height 35
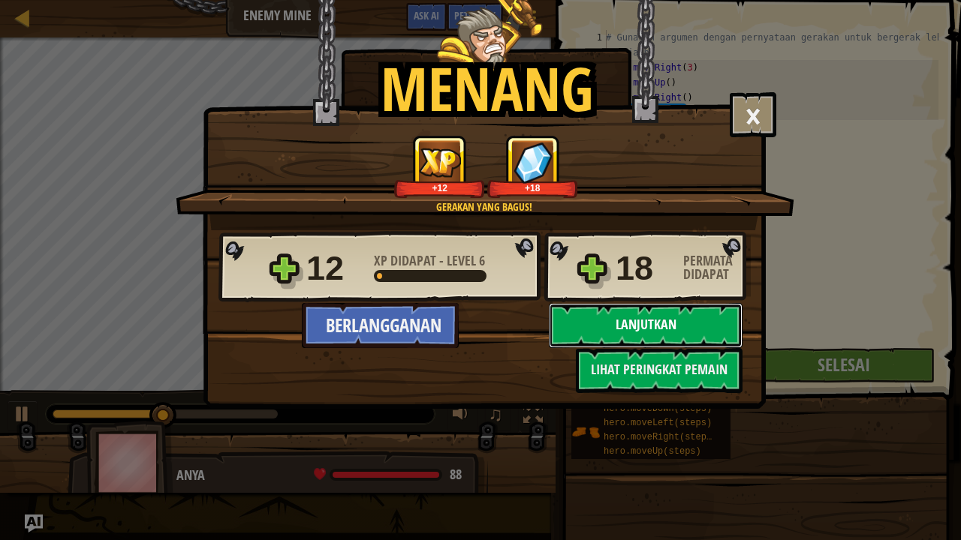
click at [645, 326] on button "Lanjutkan" at bounding box center [646, 325] width 194 height 45
select select "id"
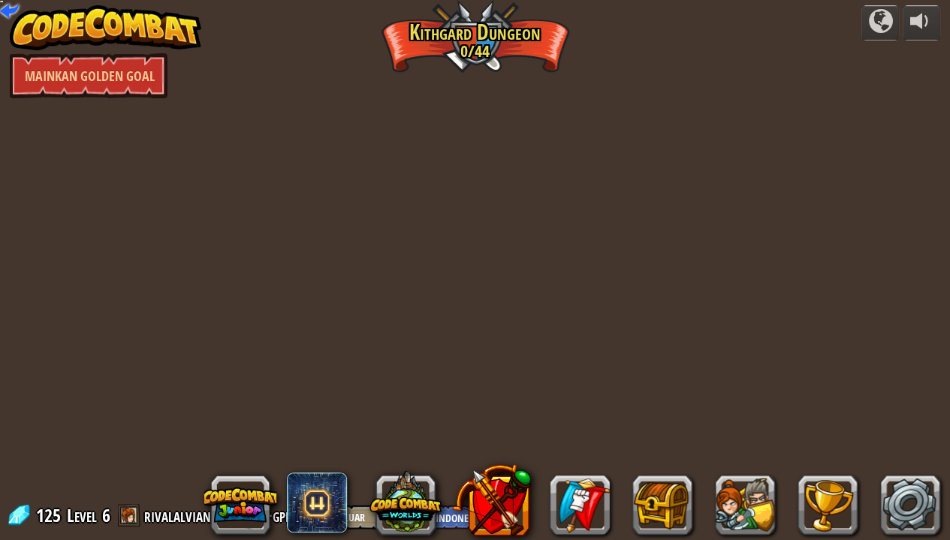
select select "id"
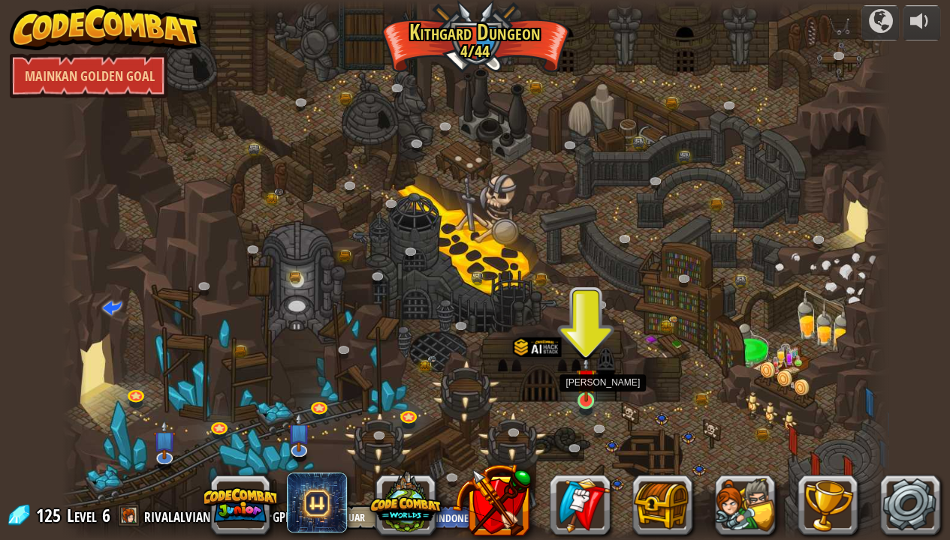
click at [587, 392] on img at bounding box center [586, 379] width 20 height 47
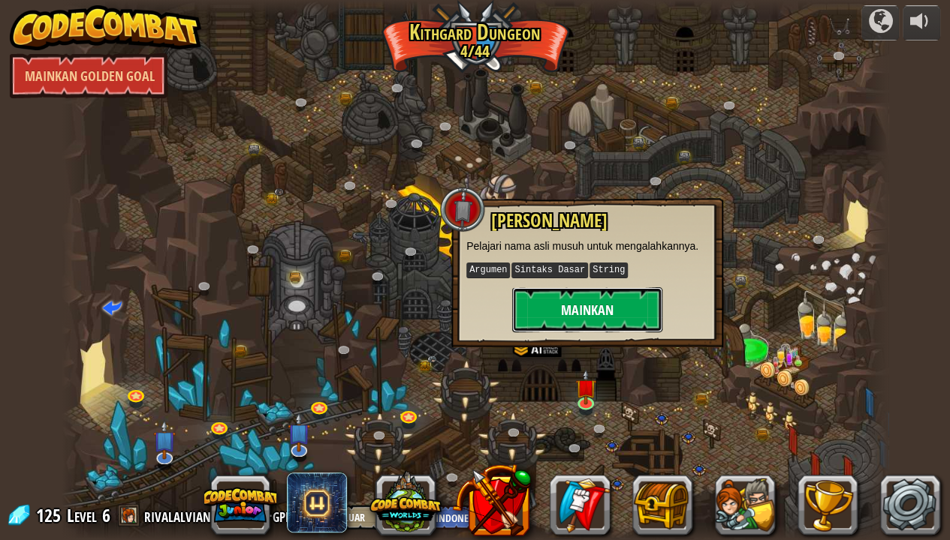
click at [575, 308] on button "Mainkan" at bounding box center [587, 309] width 150 height 45
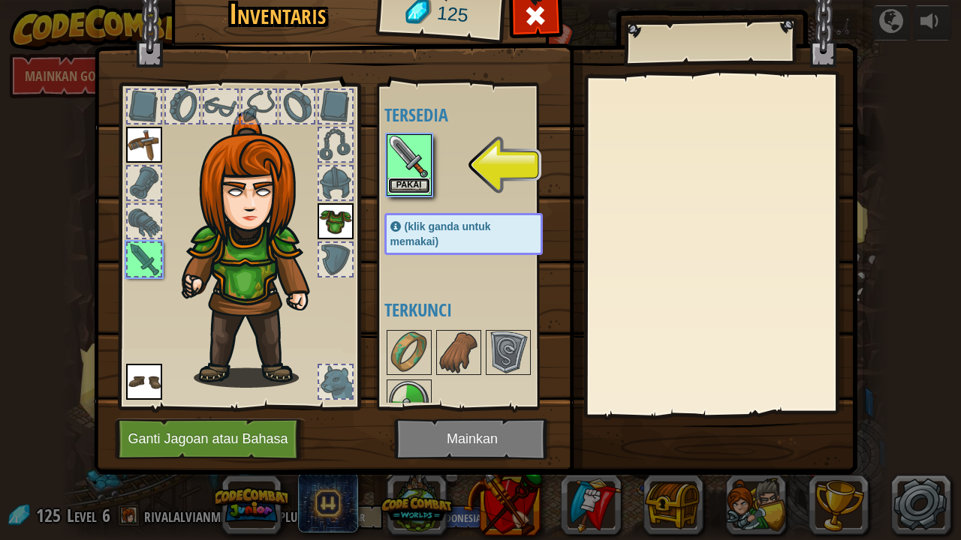
click at [402, 185] on button "Pakai" at bounding box center [409, 186] width 42 height 16
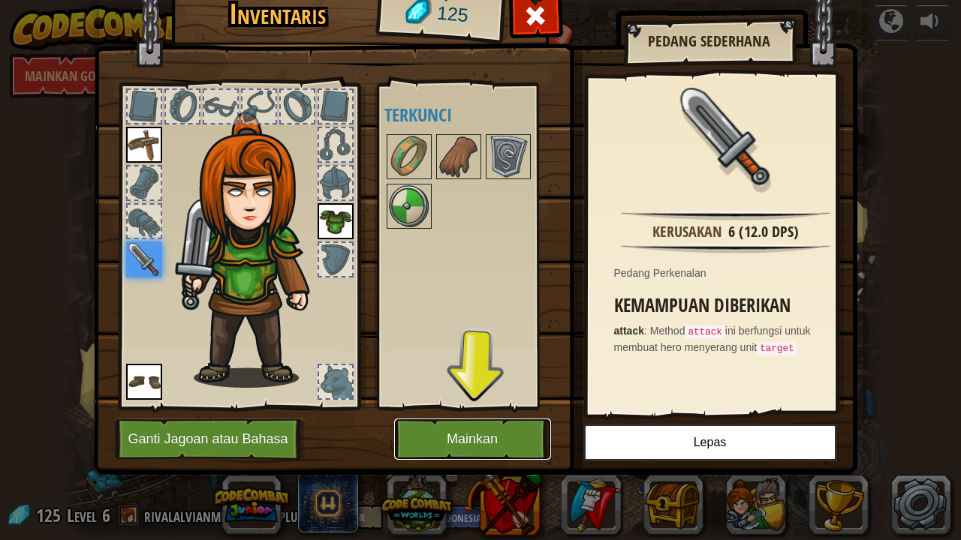
click at [477, 446] on button "Mainkan" at bounding box center [472, 439] width 157 height 41
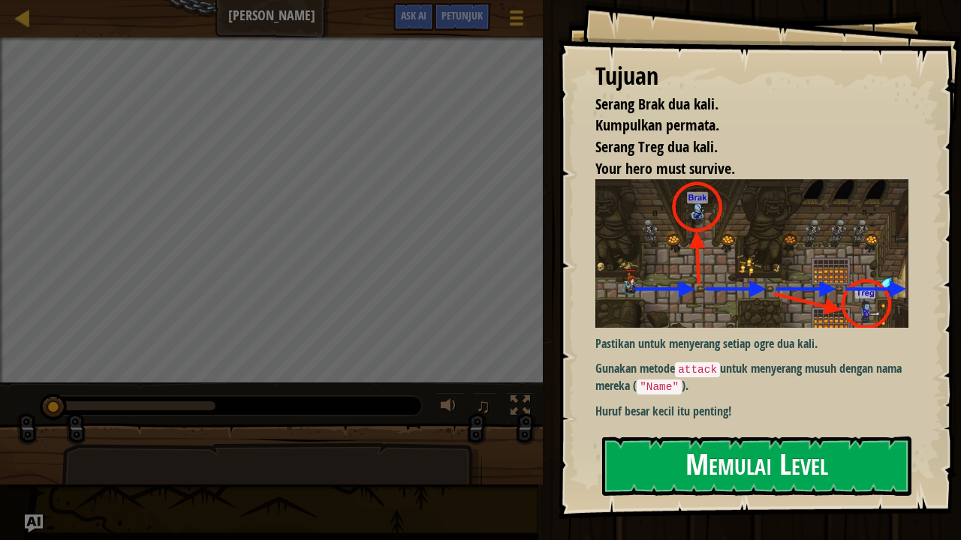
click at [700, 474] on button "Memulai Level" at bounding box center [756, 466] width 309 height 59
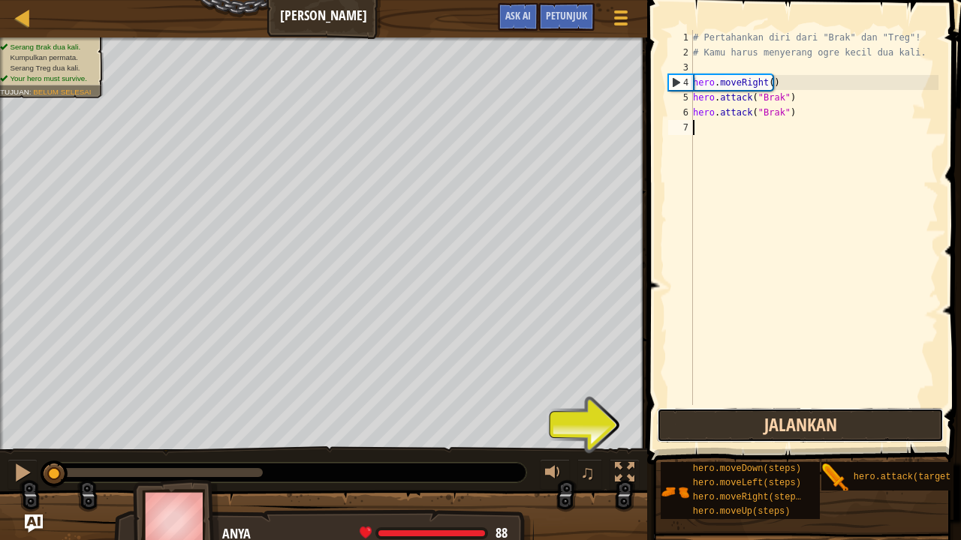
click at [711, 437] on button "Jalankan" at bounding box center [800, 425] width 287 height 35
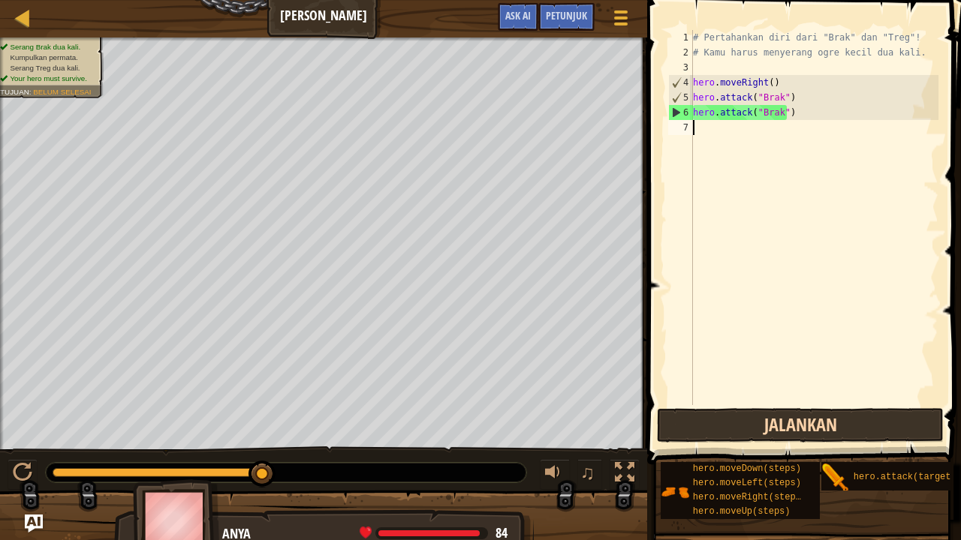
scroll to position [7, 0]
type textarea "her"
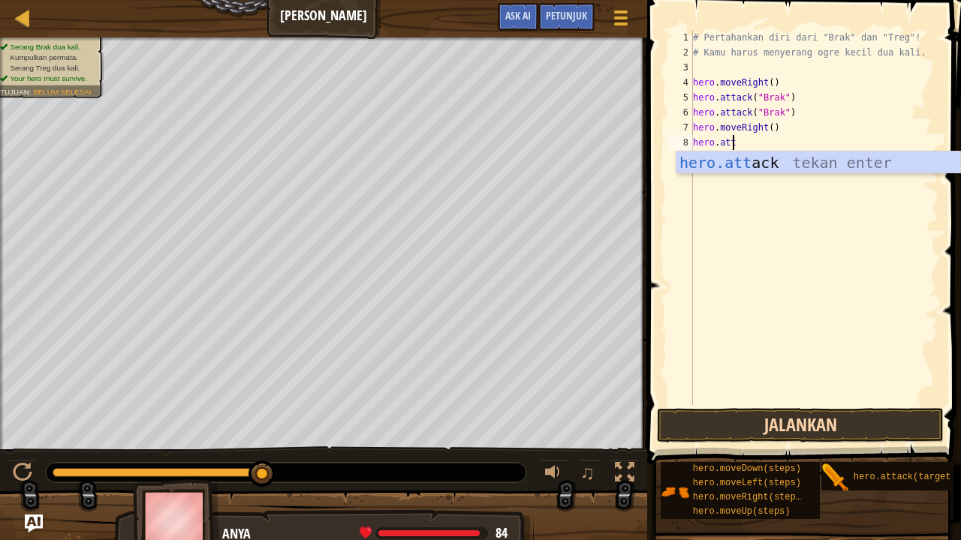
scroll to position [7, 2]
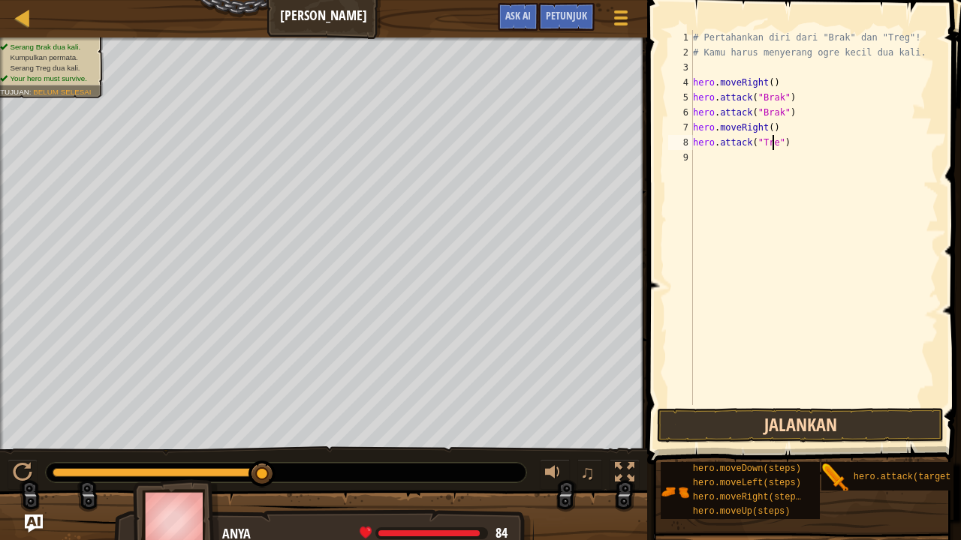
type textarea "hero.attack("Treg")"
drag, startPoint x: 793, startPoint y: 141, endPoint x: 667, endPoint y: 140, distance: 126.1
click at [667, 140] on div "1 2 3 4 5 6 7 8 9 10 # Pertahankan diri dari "Brak" dan "Treg"! # Kamu harus me…" at bounding box center [801, 217] width 273 height 375
click at [821, 148] on div "# Pertahankan diri dari "Brak" dan "Treg"! # Kamu harus menyerang ogre kecil du…" at bounding box center [816, 217] width 243 height 375
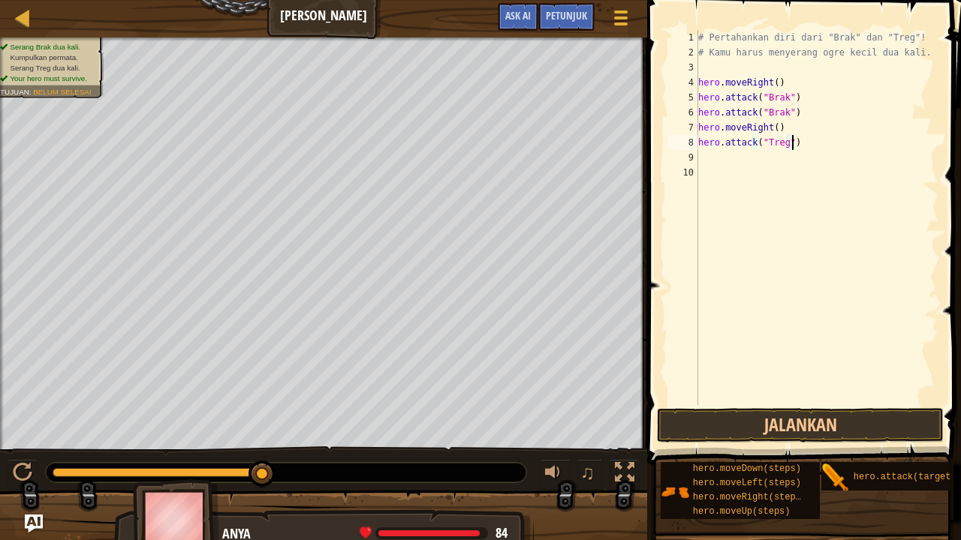
type textarea "hero.attack("Treg")\"
paste textarea "hero.attack("Treg")"
click at [808, 145] on div "# Pertahankan diri dari "Brak" dan "Treg"! # Kamu harus menyerang ogre kecil du…" at bounding box center [816, 232] width 243 height 405
type textarea "hero.attack("Treg")"
click at [779, 423] on button "Jalankan" at bounding box center [800, 425] width 287 height 35
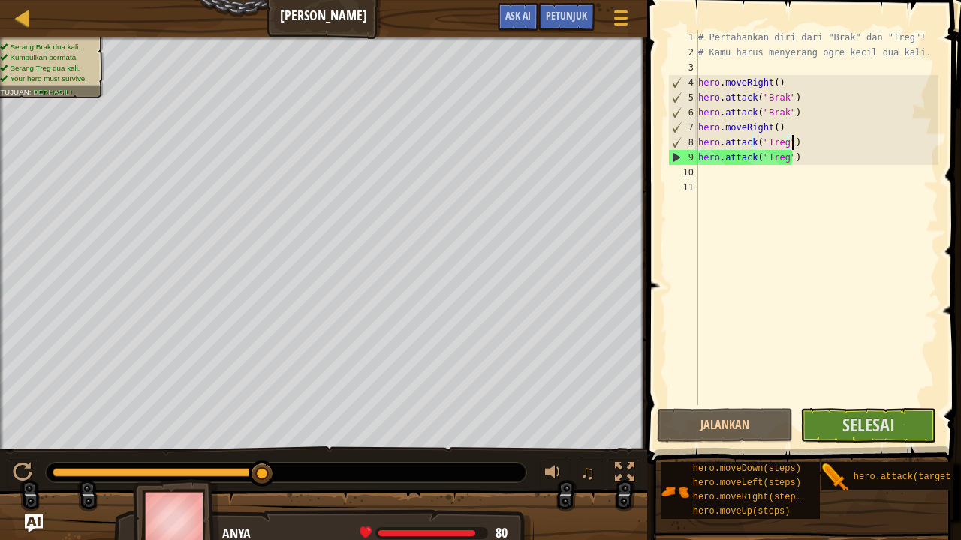
click at [800, 159] on div "# Pertahankan diri dari "Brak" dan "Treg"! # Kamu harus menyerang ogre kecil du…" at bounding box center [816, 232] width 243 height 405
click at [858, 423] on span "Selesai" at bounding box center [868, 425] width 53 height 24
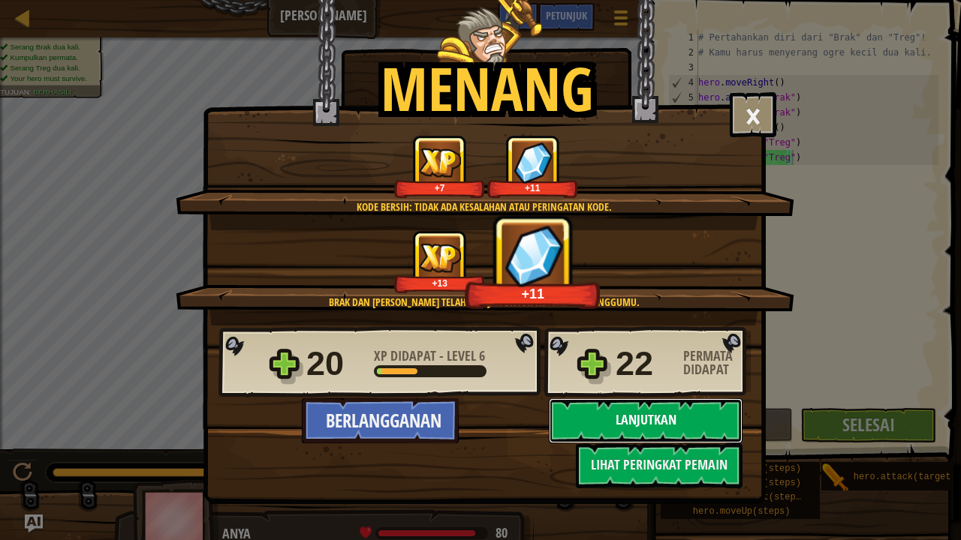
click at [644, 428] on button "Lanjutkan" at bounding box center [646, 421] width 194 height 45
select select "id"
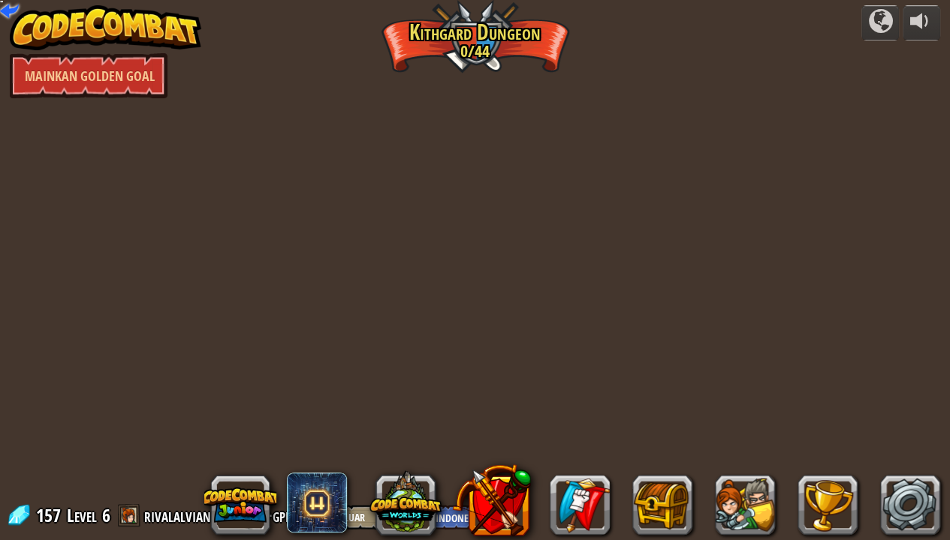
select select "id"
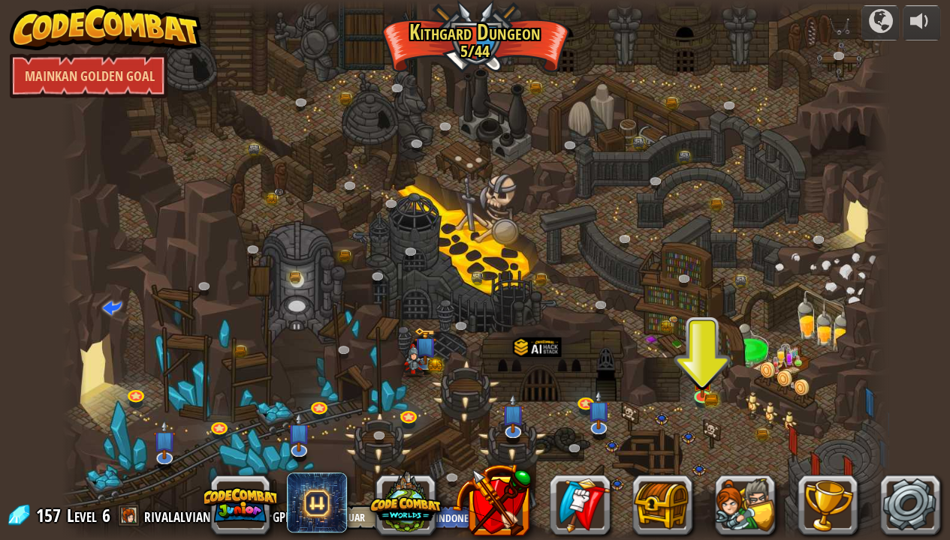
click at [688, 390] on div at bounding box center [475, 270] width 827 height 540
click at [698, 390] on img at bounding box center [701, 373] width 20 height 45
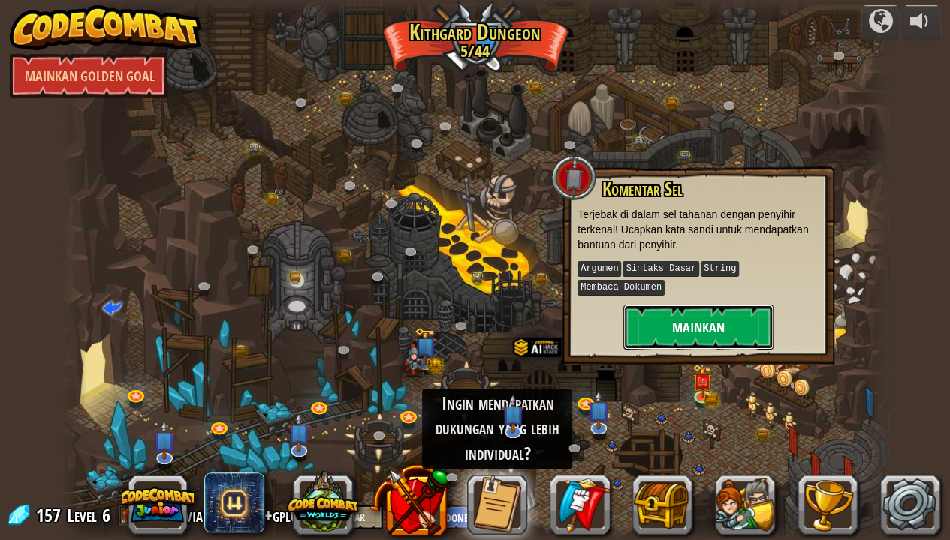
click at [695, 315] on button "Mainkan" at bounding box center [698, 327] width 150 height 45
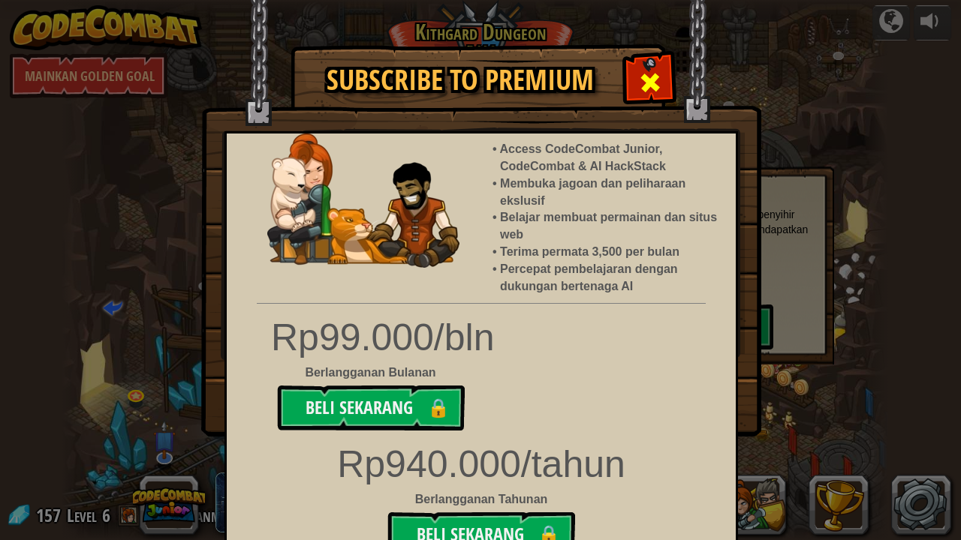
click at [642, 83] on span at bounding box center [650, 83] width 24 height 24
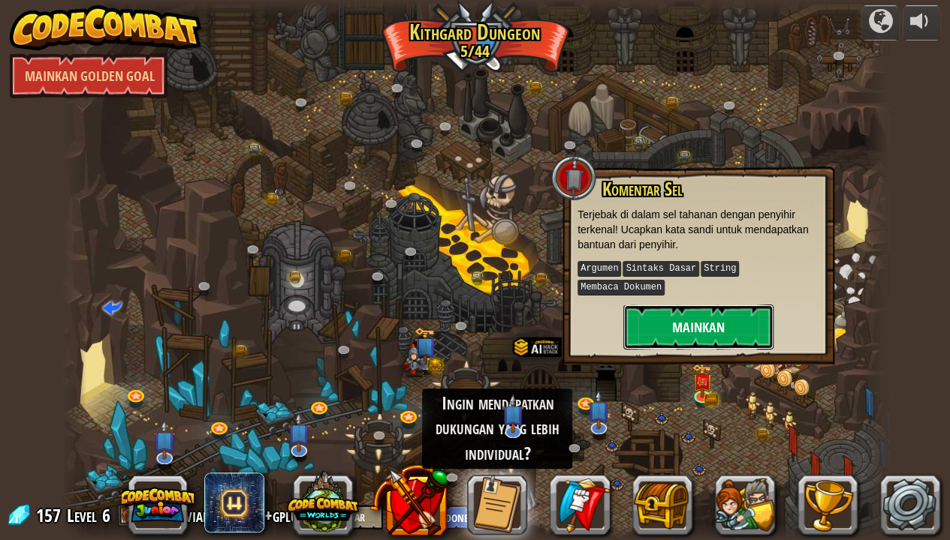
click at [629, 309] on button "Mainkan" at bounding box center [698, 327] width 150 height 45
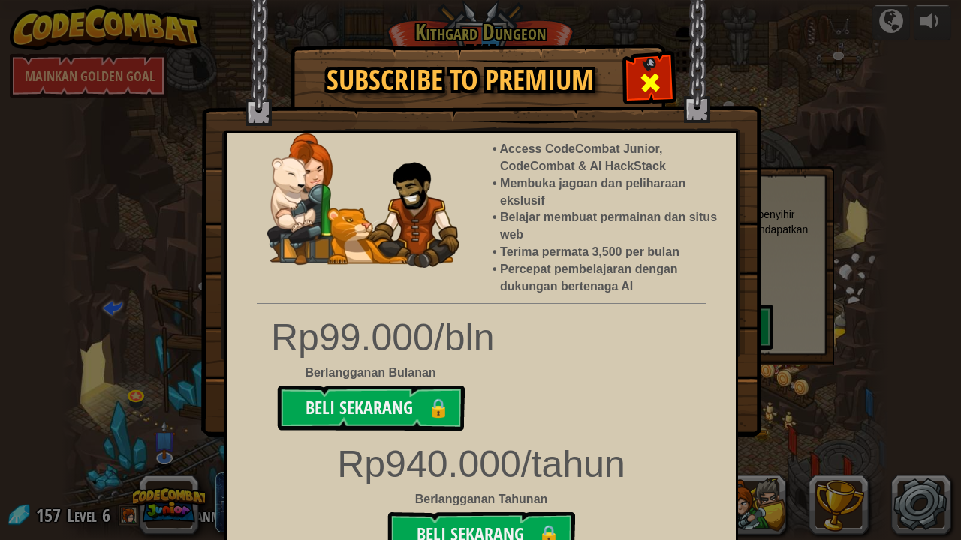
click at [652, 75] on span at bounding box center [650, 83] width 24 height 24
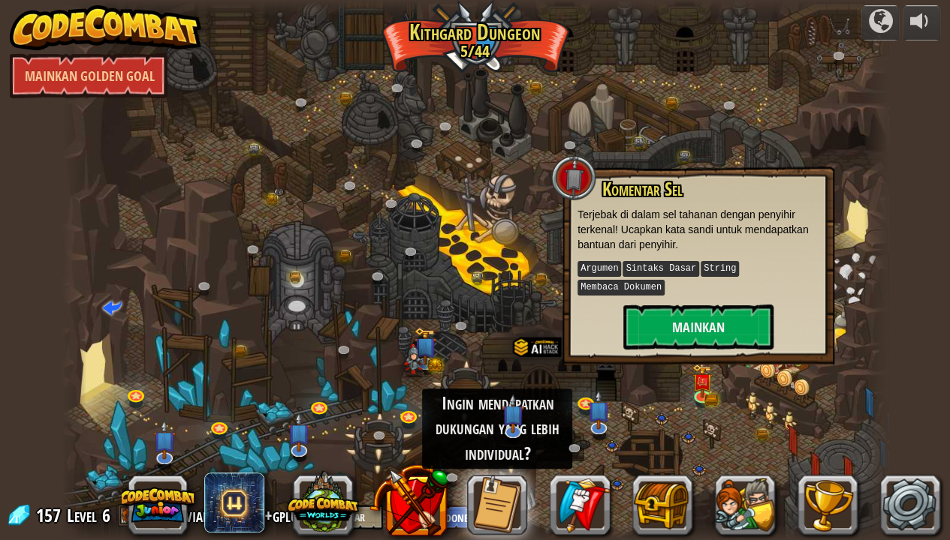
click at [250, 231] on div at bounding box center [475, 270] width 827 height 540
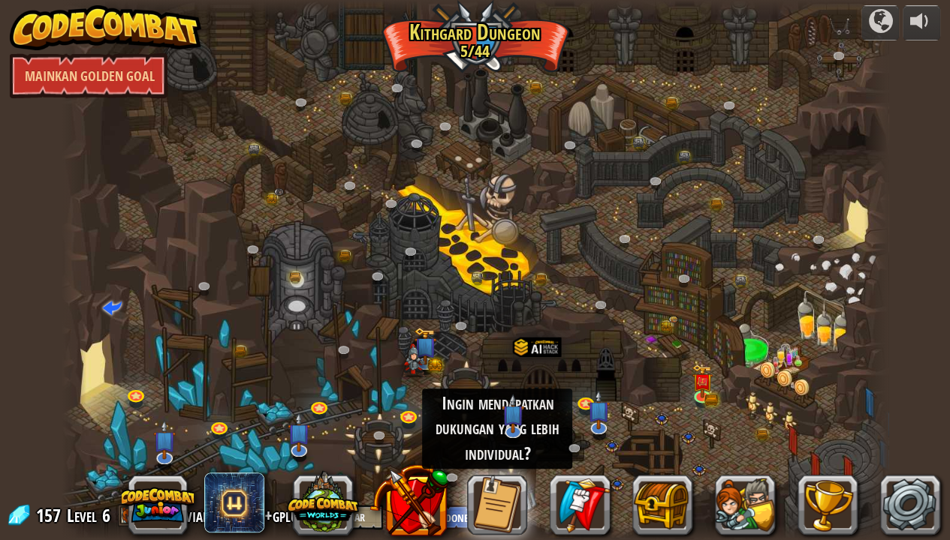
click at [225, 282] on div at bounding box center [475, 270] width 827 height 540
click at [486, 474] on button at bounding box center [497, 505] width 60 height 60
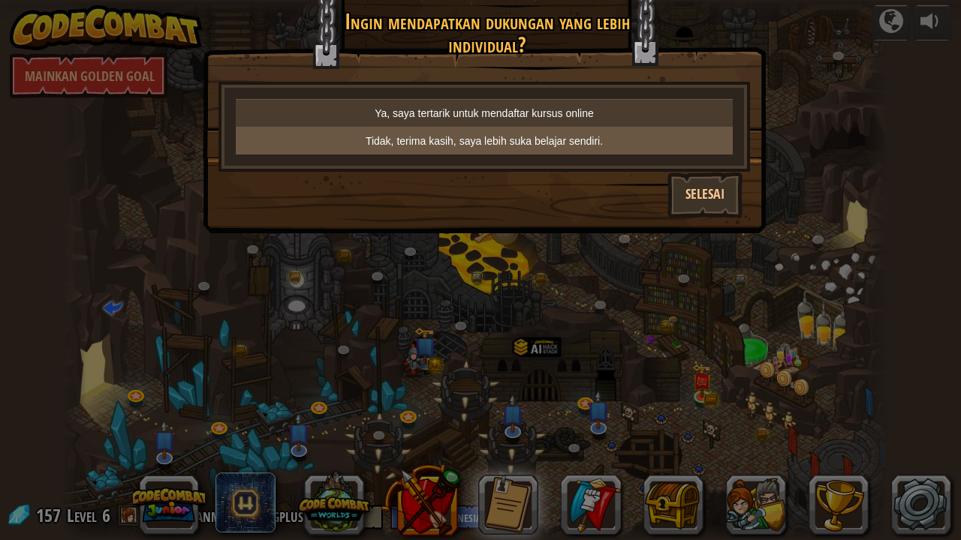
click at [564, 145] on p "Tidak, terima kasih, saya lebih suka belajar sendiri." at bounding box center [484, 141] width 485 height 15
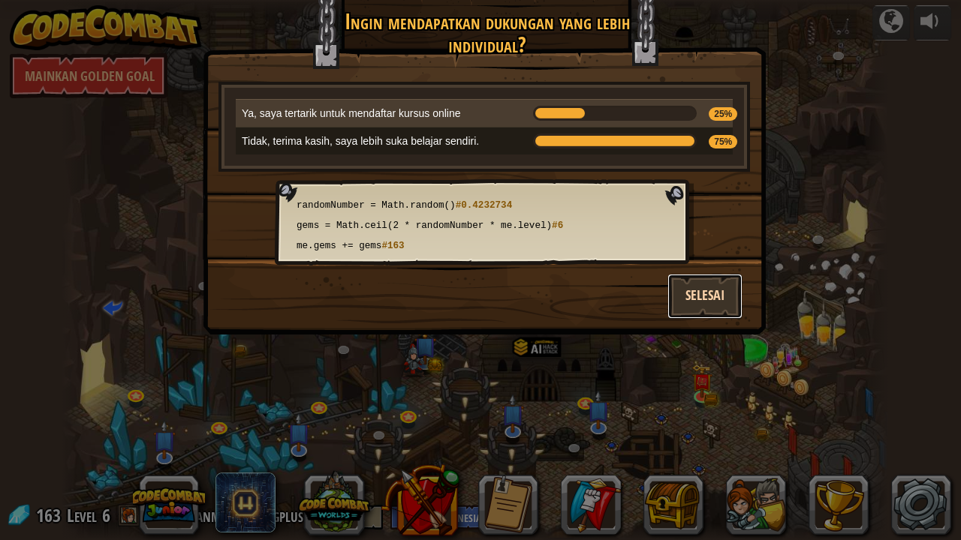
click at [713, 305] on button "Selesai" at bounding box center [704, 296] width 75 height 45
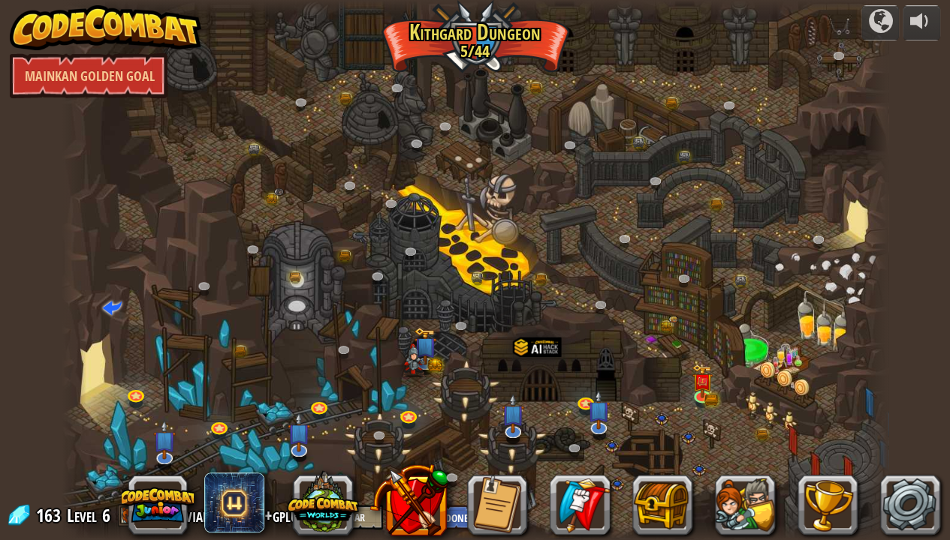
click at [755, 414] on div at bounding box center [475, 270] width 827 height 540
click at [703, 392] on img at bounding box center [701, 373] width 20 height 45
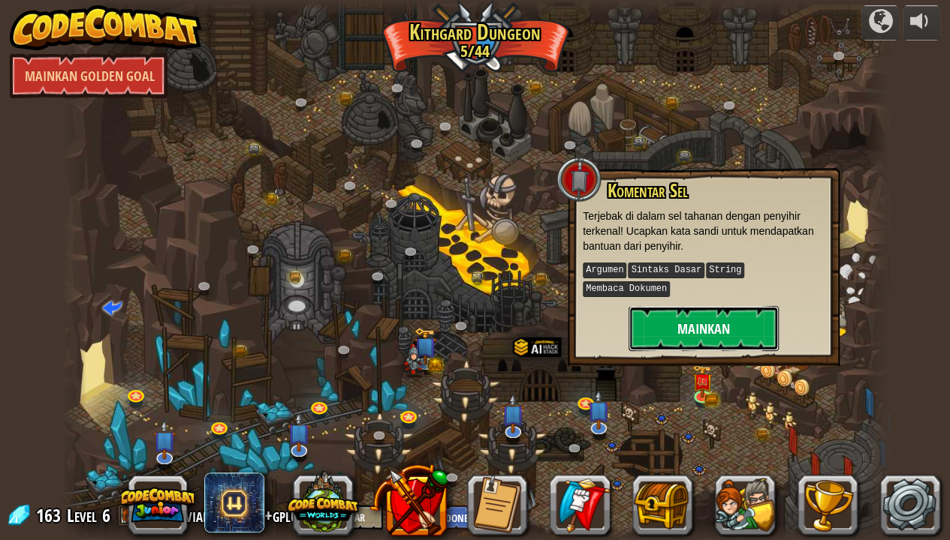
click at [697, 318] on button "Mainkan" at bounding box center [703, 328] width 150 height 45
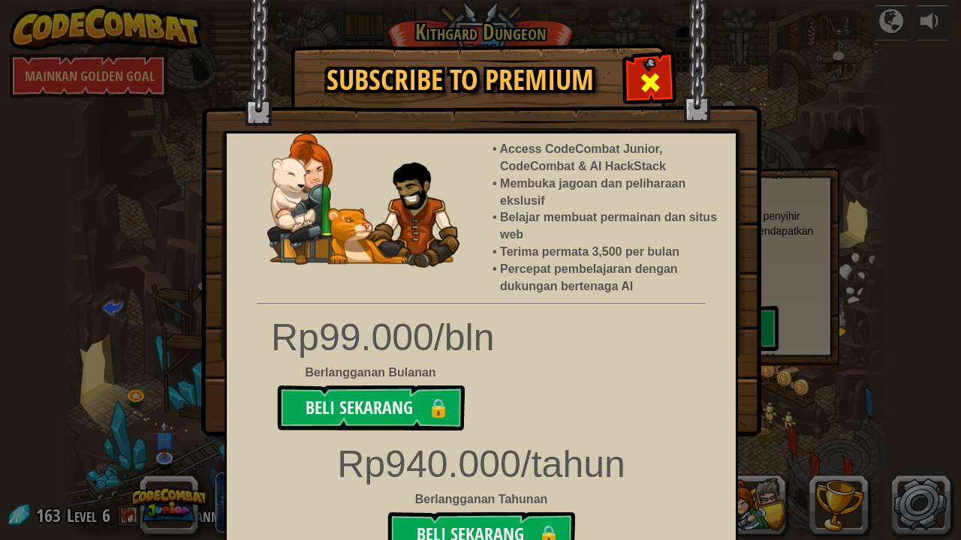
click at [653, 77] on span at bounding box center [650, 83] width 24 height 24
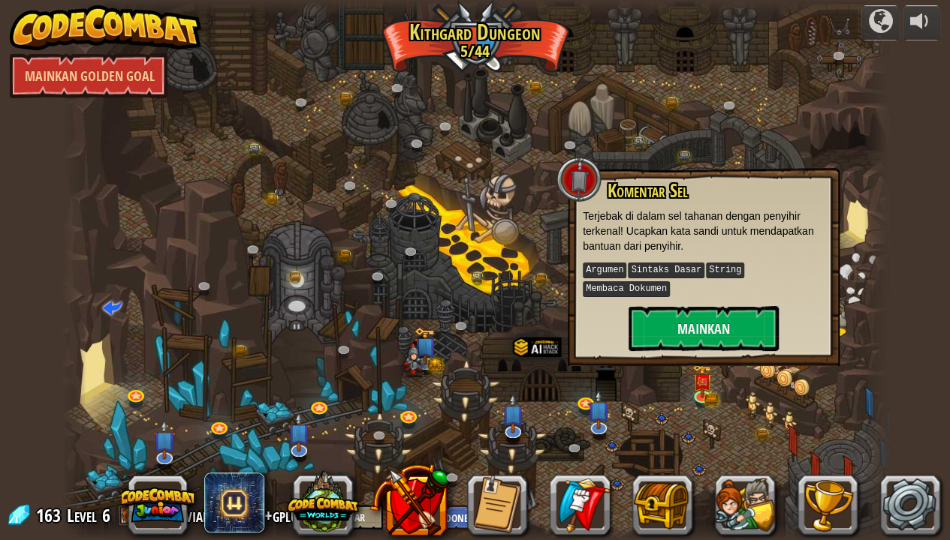
click at [483, 200] on div at bounding box center [475, 270] width 827 height 540
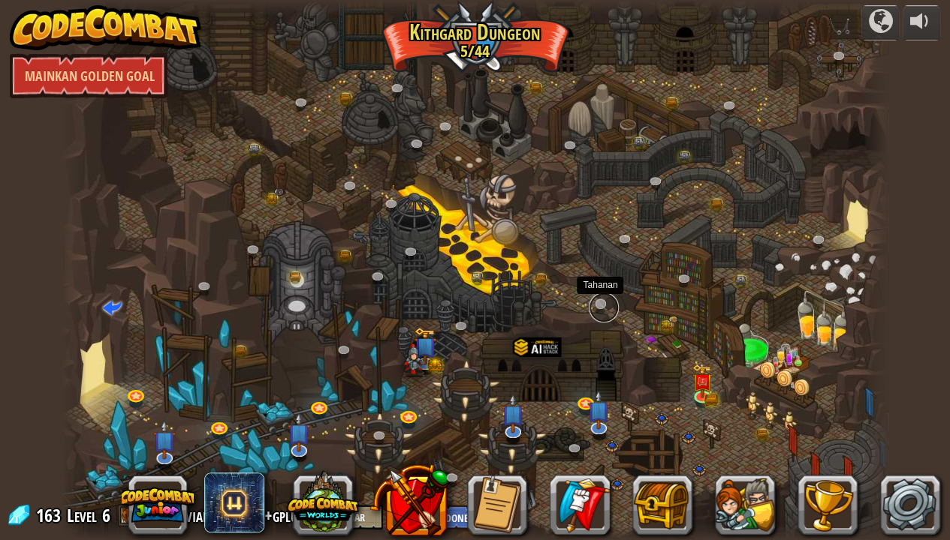
click at [599, 299] on link at bounding box center [603, 308] width 30 height 30
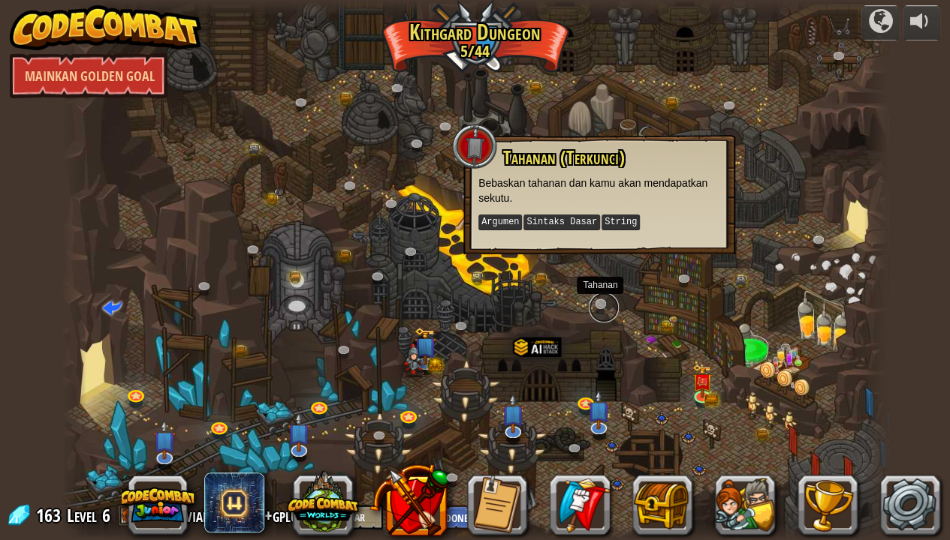
click at [599, 299] on link at bounding box center [603, 308] width 30 height 30
click at [596, 412] on img at bounding box center [598, 401] width 23 height 53
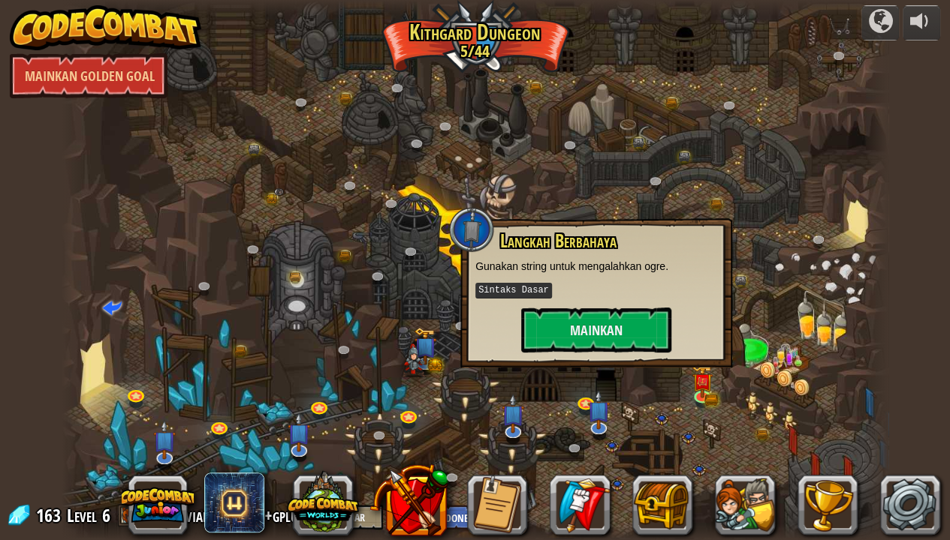
click at [449, 430] on div at bounding box center [475, 270] width 827 height 540
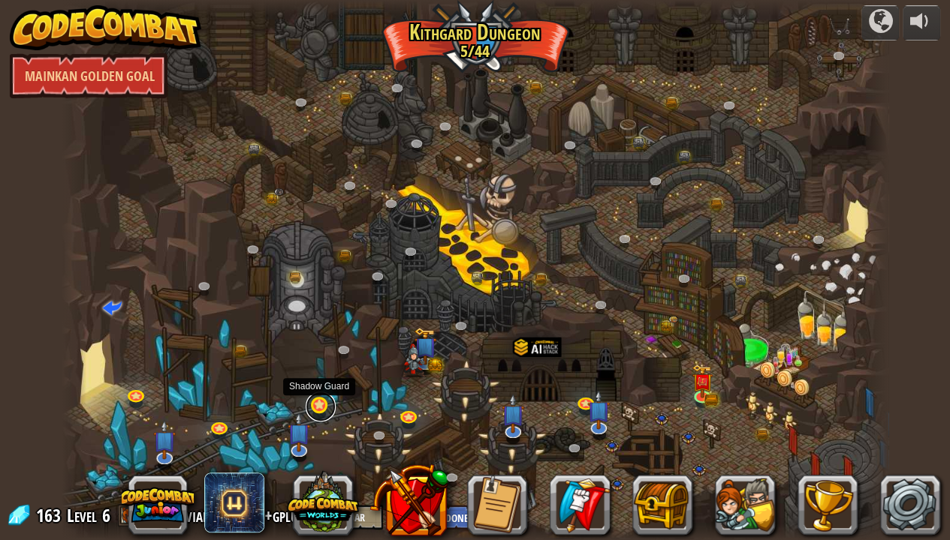
click at [326, 408] on link at bounding box center [321, 407] width 30 height 30
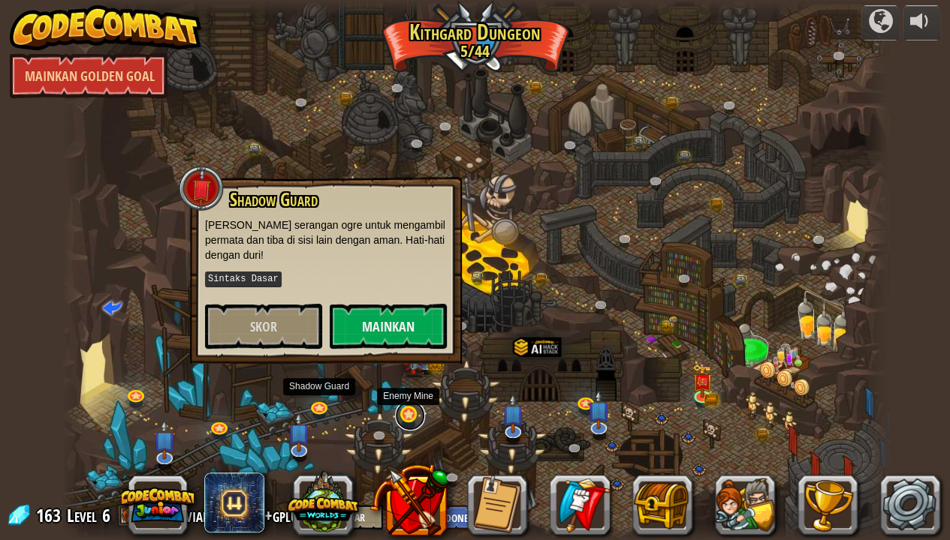
click at [417, 417] on link at bounding box center [410, 416] width 30 height 30
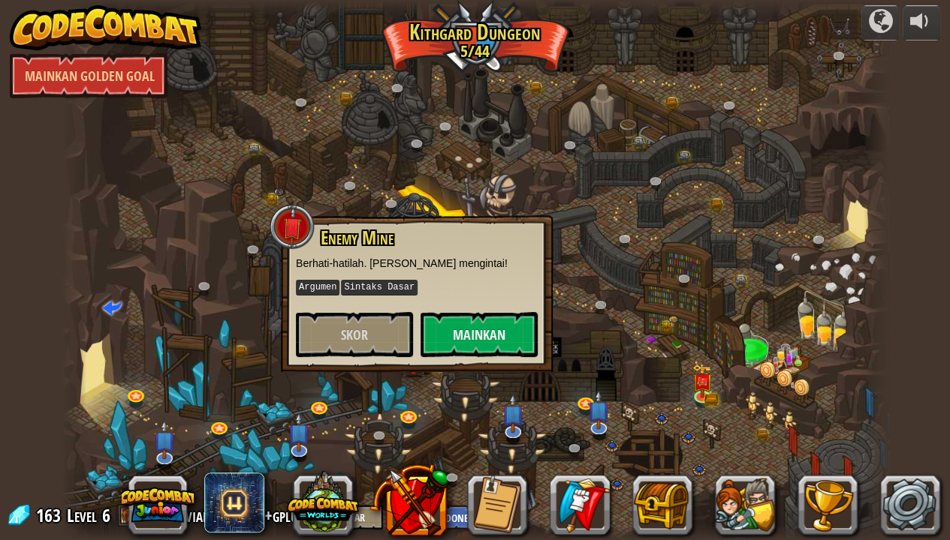
click at [198, 199] on div at bounding box center [475, 270] width 827 height 540
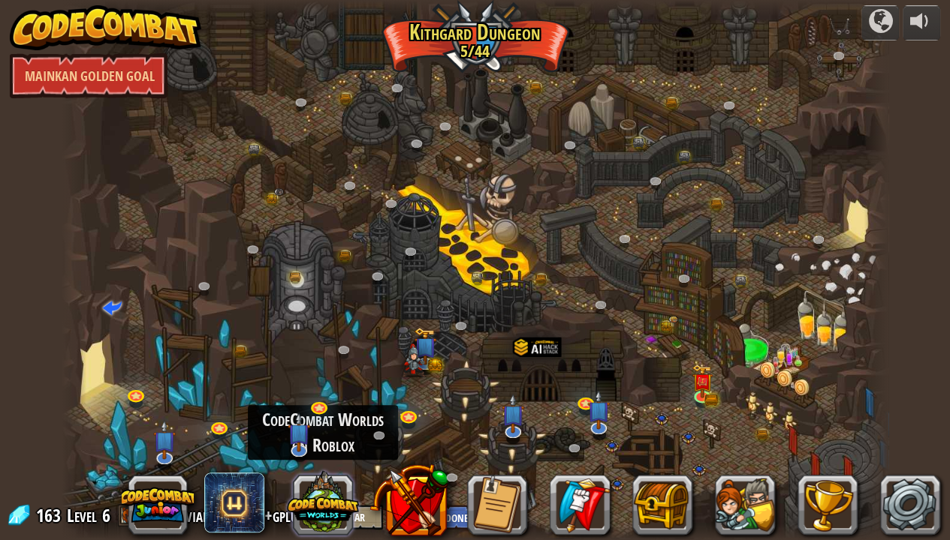
click at [336, 474] on button at bounding box center [323, 502] width 72 height 72
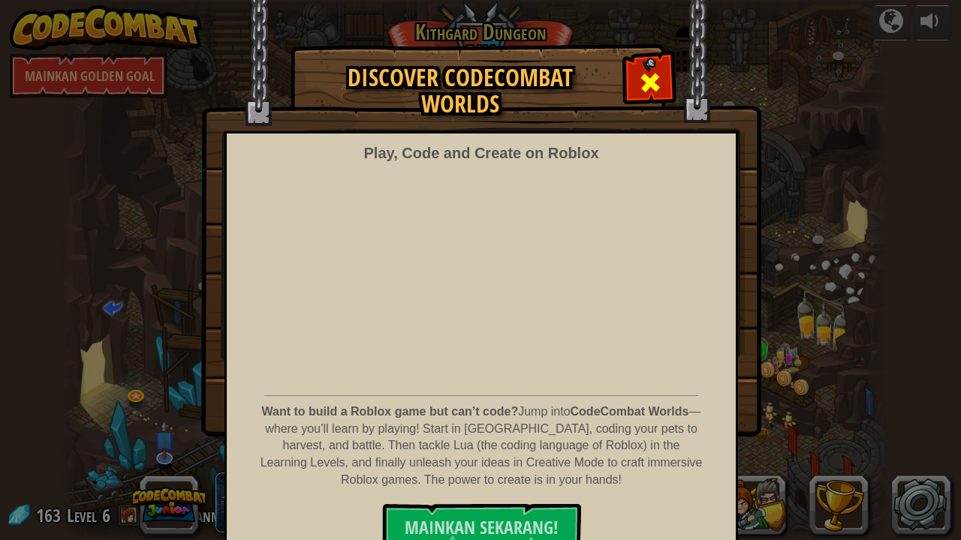
click at [637, 65] on div at bounding box center [649, 80] width 47 height 47
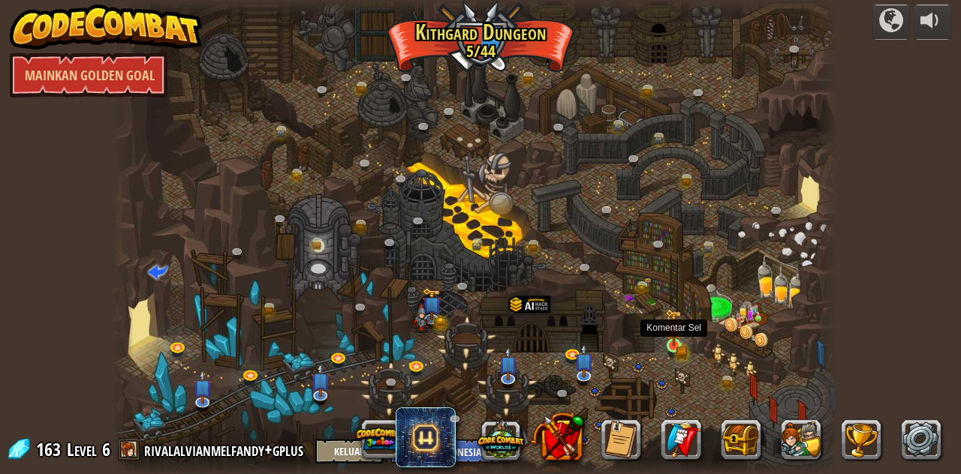
click at [673, 339] on img at bounding box center [673, 328] width 17 height 38
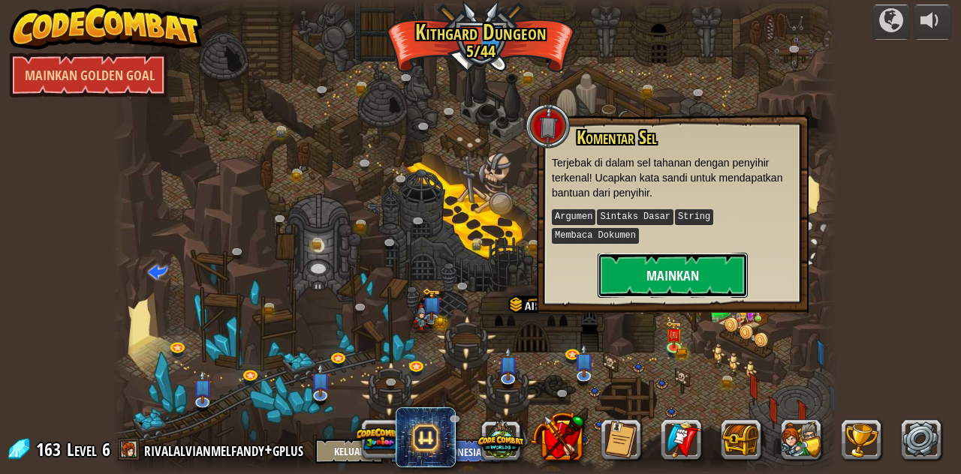
click at [677, 253] on button "Mainkan" at bounding box center [673, 275] width 150 height 45
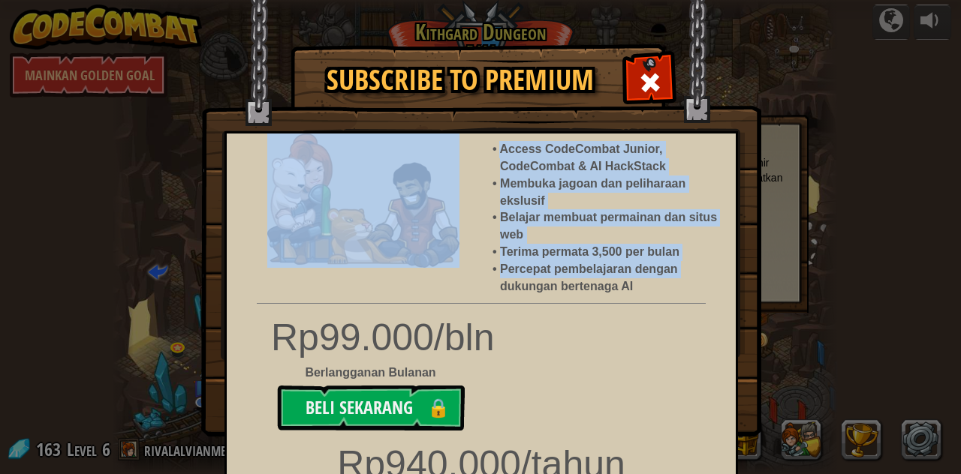
drag, startPoint x: 409, startPoint y: 281, endPoint x: 375, endPoint y: 188, distance: 99.0
click at [375, 188] on div "Access CodeCombat Junior, CodeCombat & AI HackStack Membuka jagoan dan pelihara…" at bounding box center [480, 215] width 531 height 162
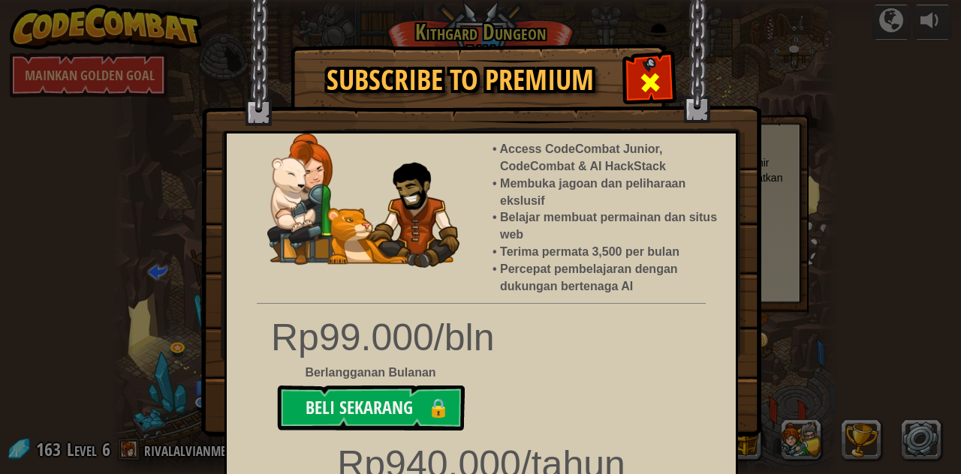
click at [658, 86] on div at bounding box center [649, 80] width 47 height 47
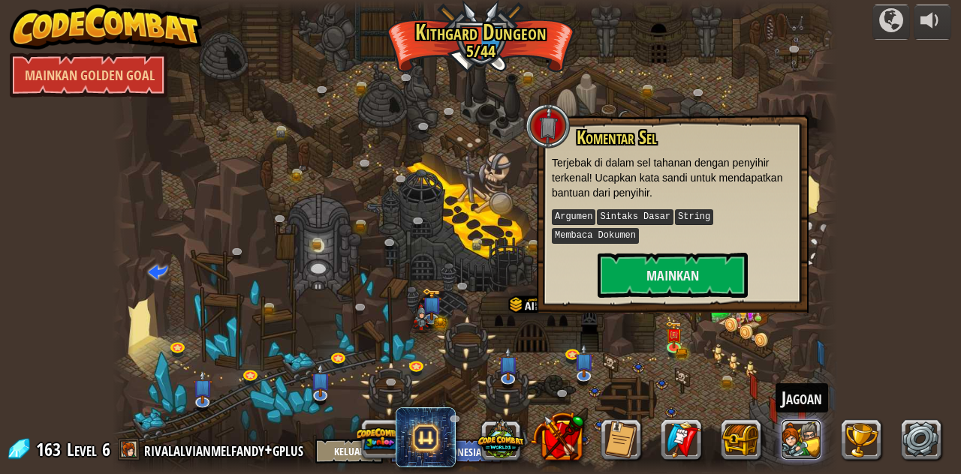
click at [790, 440] on button at bounding box center [801, 440] width 41 height 41
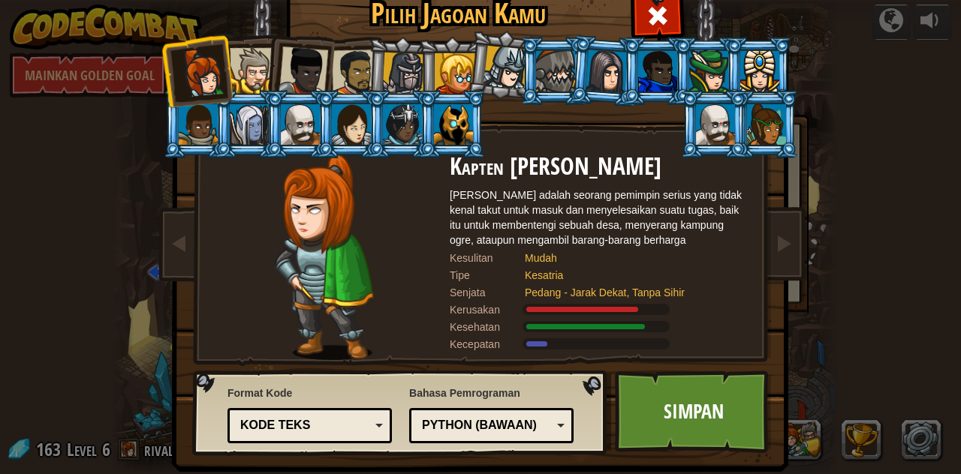
click at [866, 124] on div "Pilih Jagoan Kamu 163 Kapten Anya Weston Anya adalah seorang pemimpin serius ya…" at bounding box center [480, 237] width 961 height 474
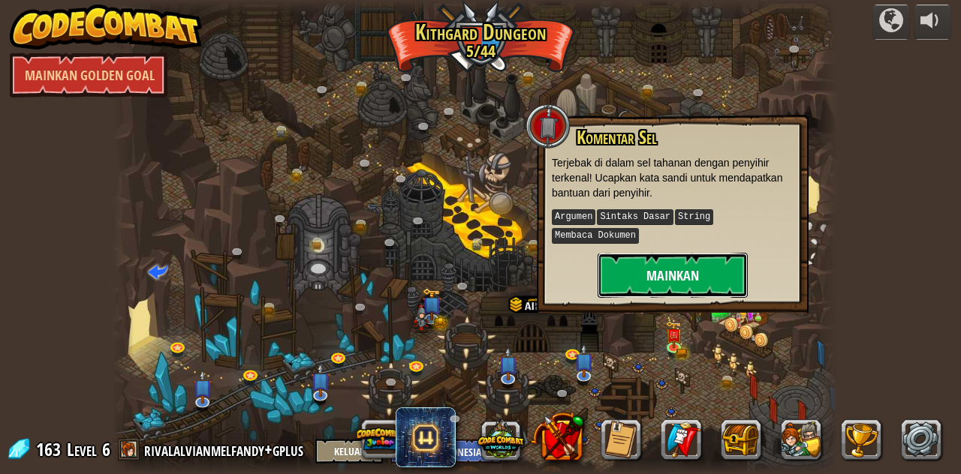
click at [723, 253] on button "Mainkan" at bounding box center [673, 275] width 150 height 45
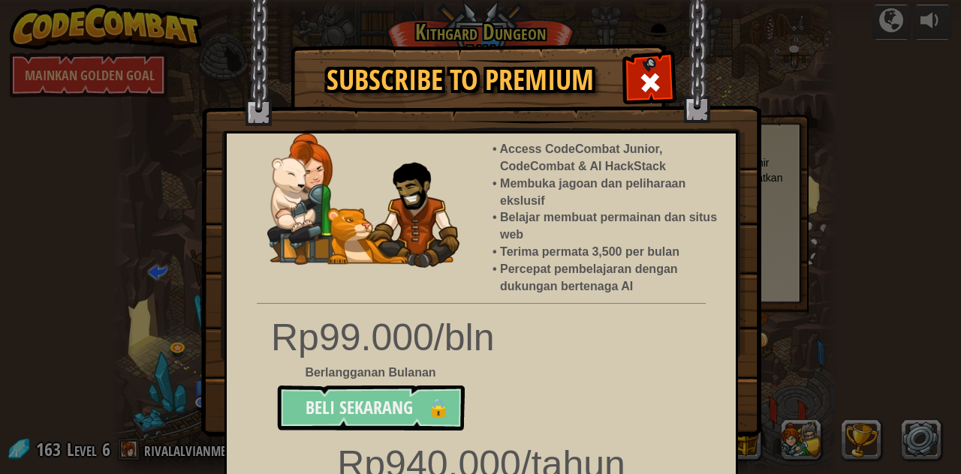
click at [360, 407] on button "Beli Sekarang 🔒" at bounding box center [371, 408] width 188 height 45
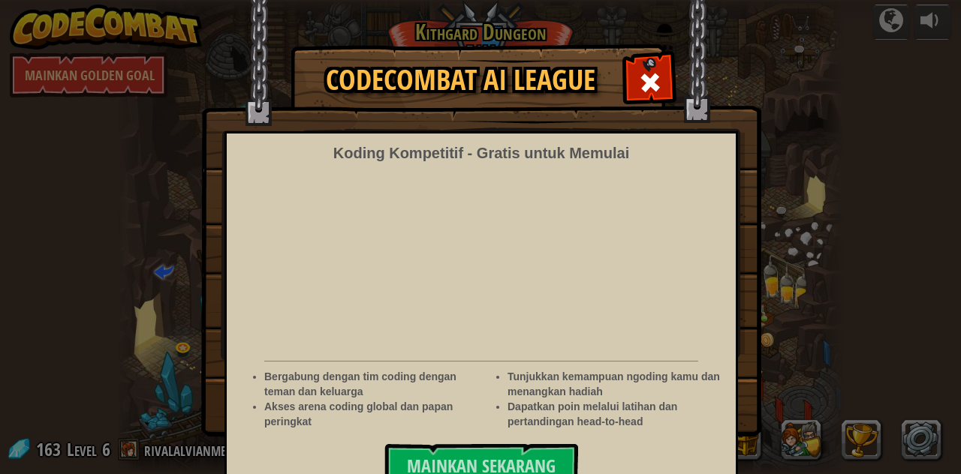
select select "id"
click at [638, 88] on span at bounding box center [650, 83] width 24 height 24
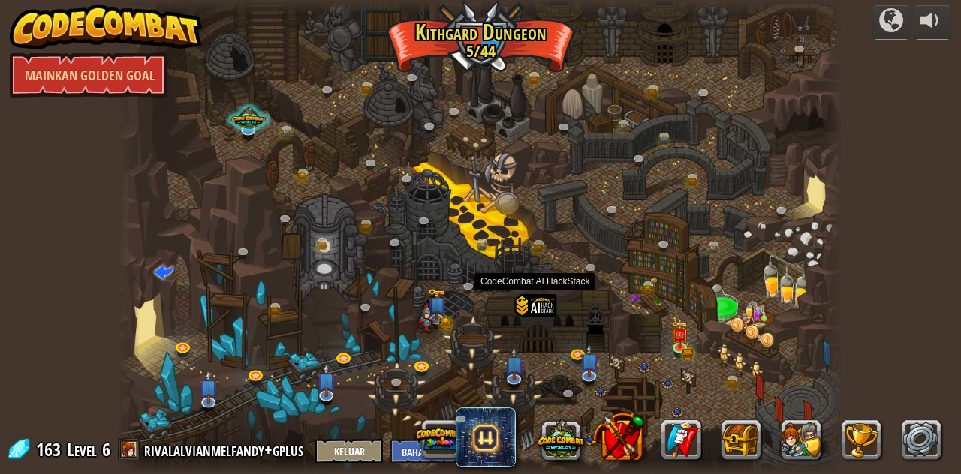
click at [542, 304] on div at bounding box center [534, 321] width 41 height 54
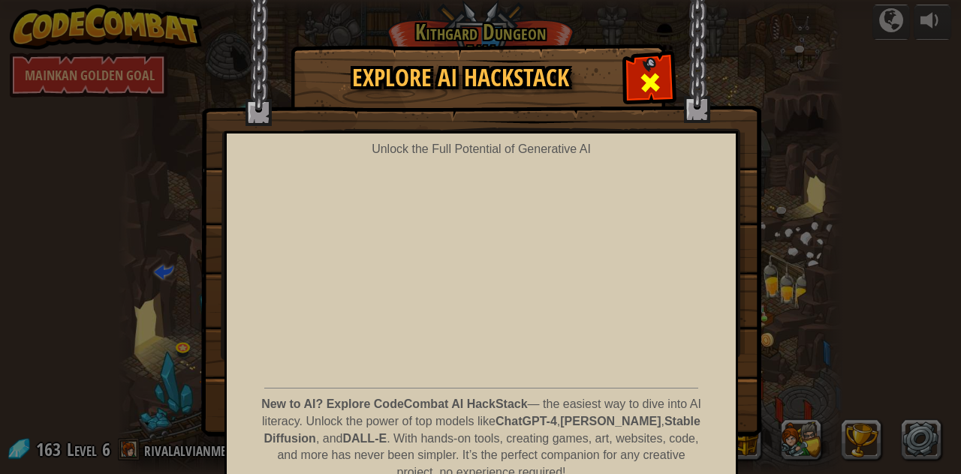
click at [638, 77] on span at bounding box center [650, 83] width 24 height 24
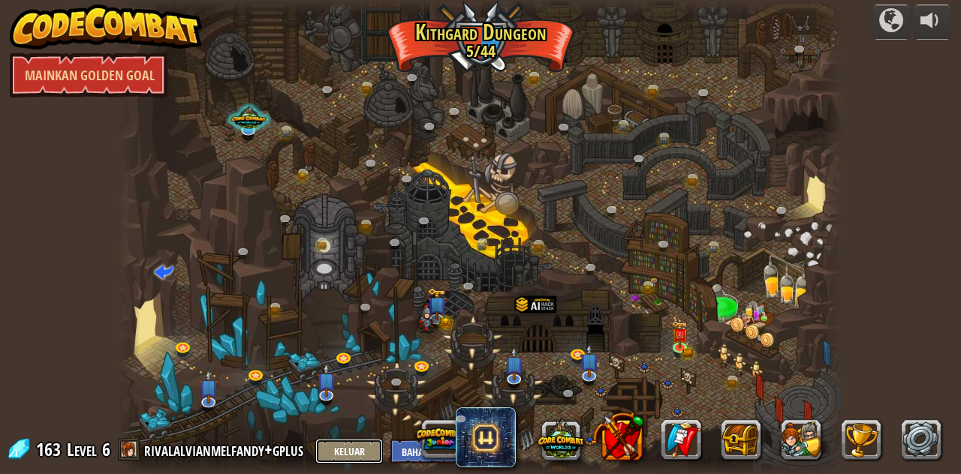
click at [347, 445] on button "Keluar" at bounding box center [349, 451] width 68 height 25
